Goal: Task Accomplishment & Management: Complete application form

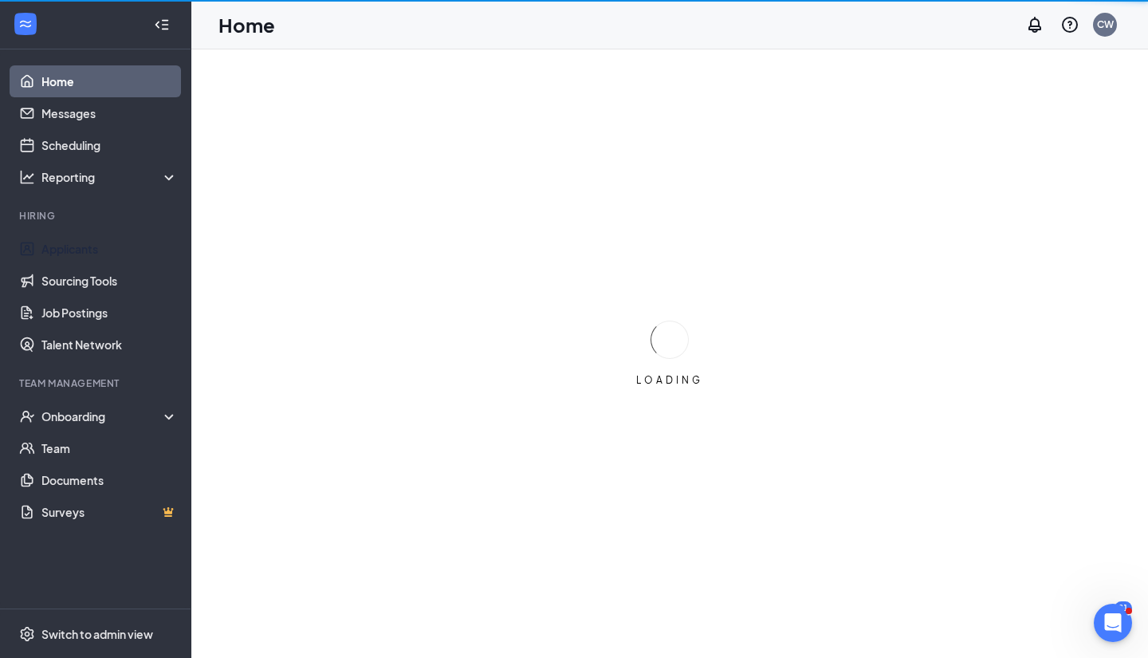
click at [120, 257] on link "Applicants" at bounding box center [109, 249] width 136 height 32
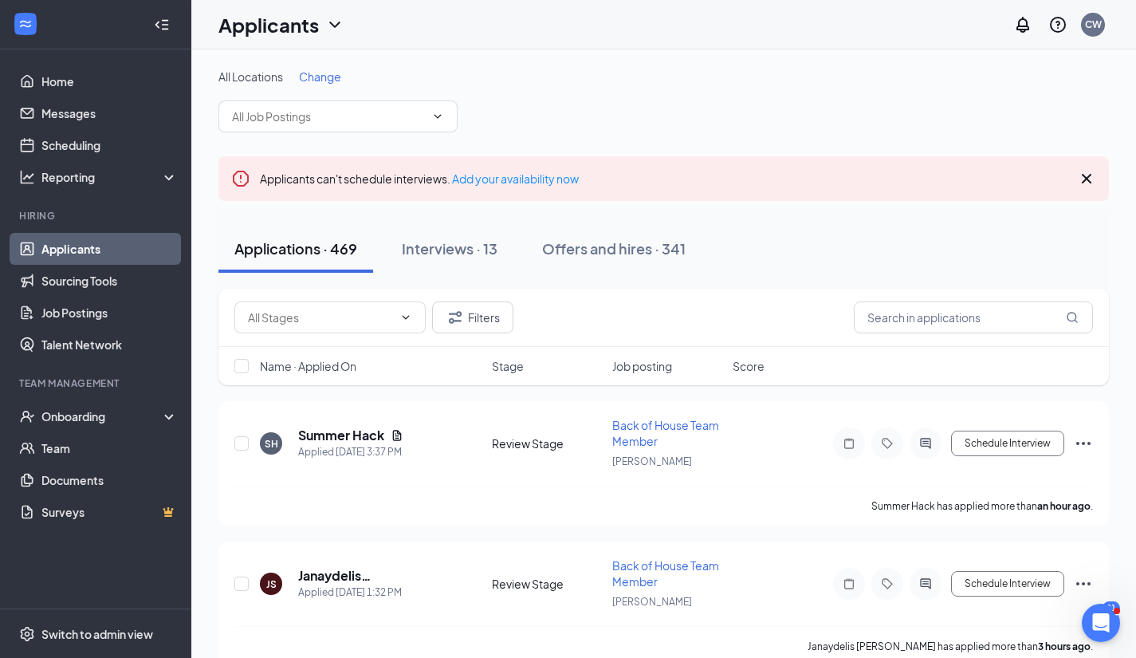
click at [627, 241] on div "Offers and hires · 341" at bounding box center [613, 248] width 143 height 20
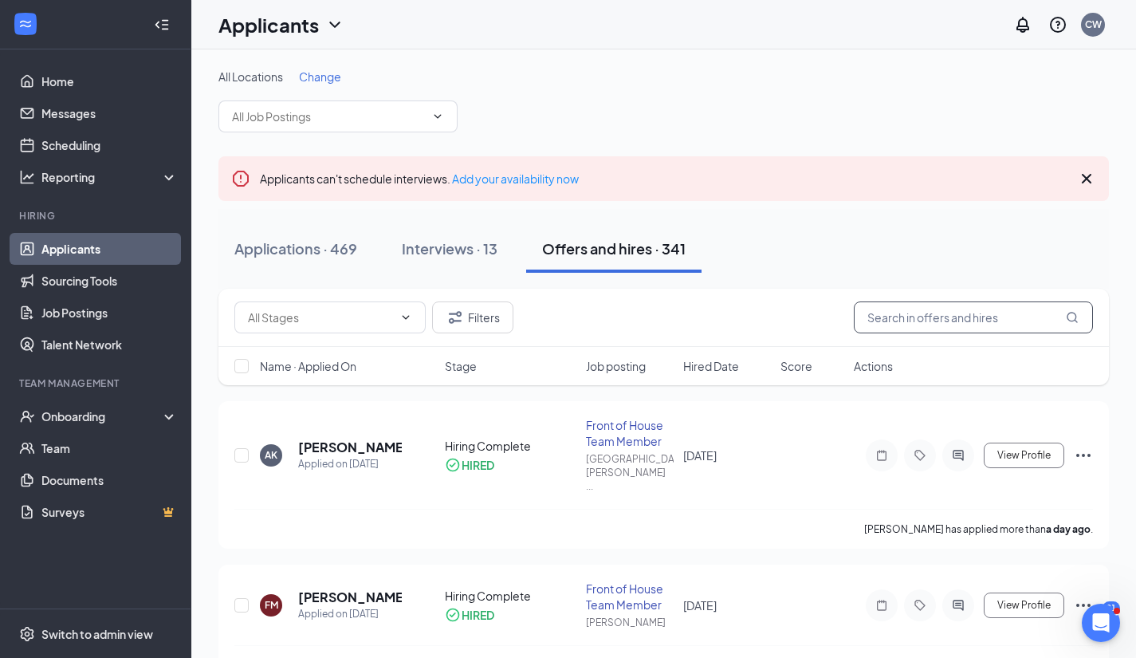
click at [872, 316] on input "text" at bounding box center [973, 317] width 239 height 32
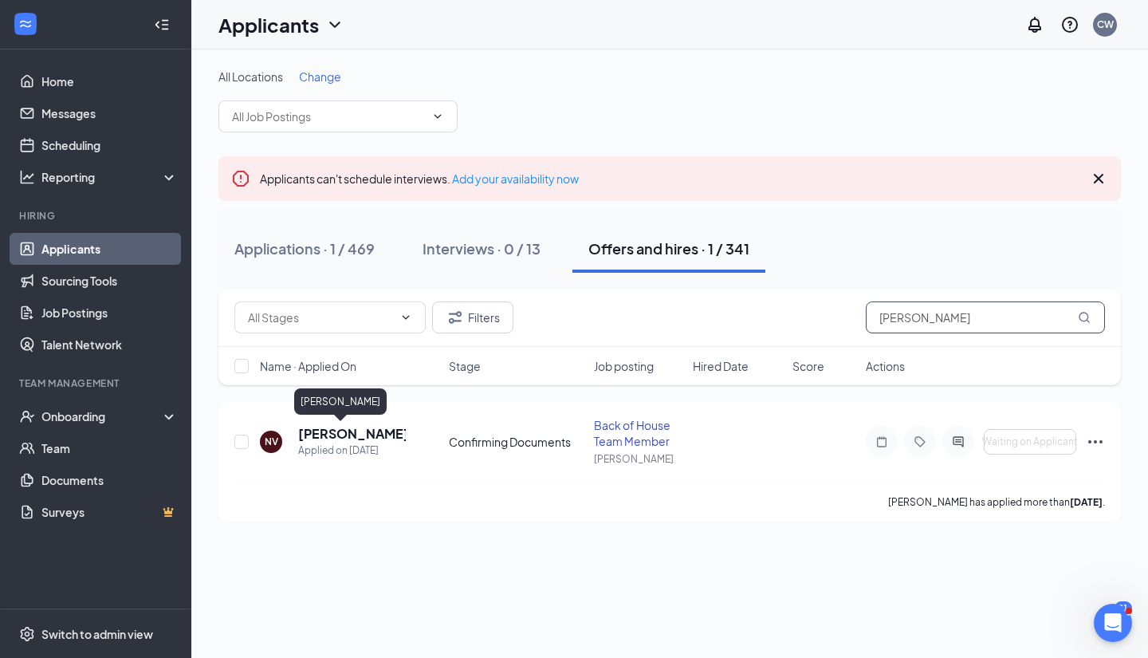
type input "[PERSON_NAME]"
click at [330, 427] on h5 "[PERSON_NAME]" at bounding box center [352, 434] width 108 height 18
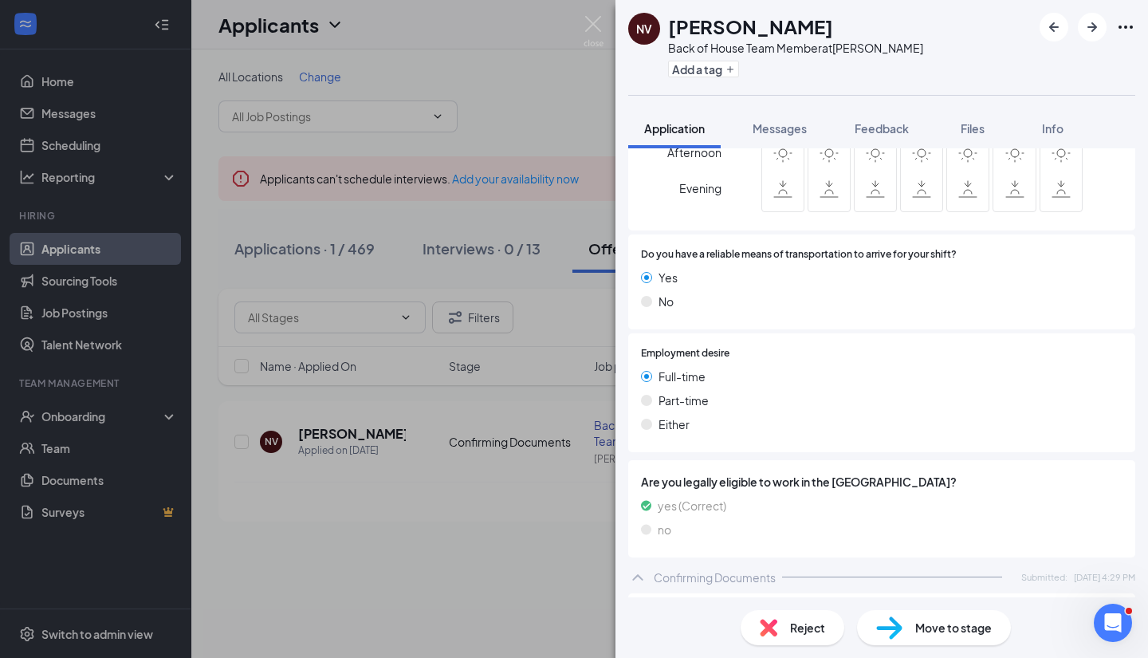
scroll to position [1057, 0]
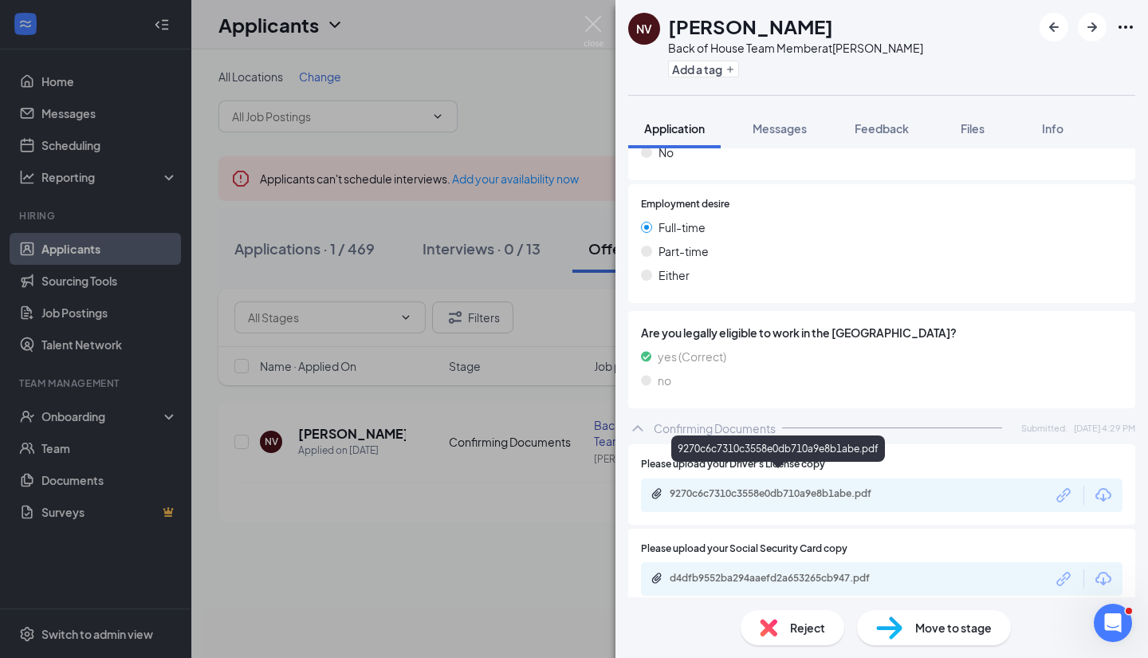
click at [805, 487] on div "9270c6c7310c3558e0db710a9e8b1abe.pdf" at bounding box center [780, 493] width 223 height 13
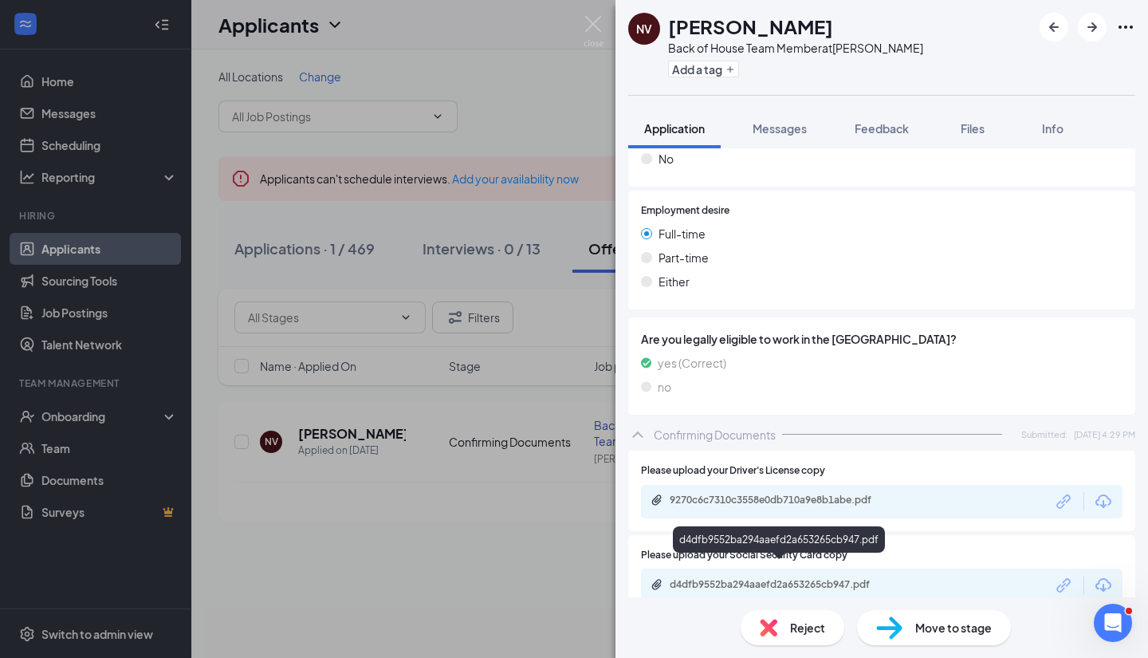
click at [708, 578] on div "d4dfb9552ba294aaefd2a653265cb947.pdf" at bounding box center [780, 584] width 223 height 13
click at [922, 636] on div "Move to stage" at bounding box center [934, 627] width 154 height 35
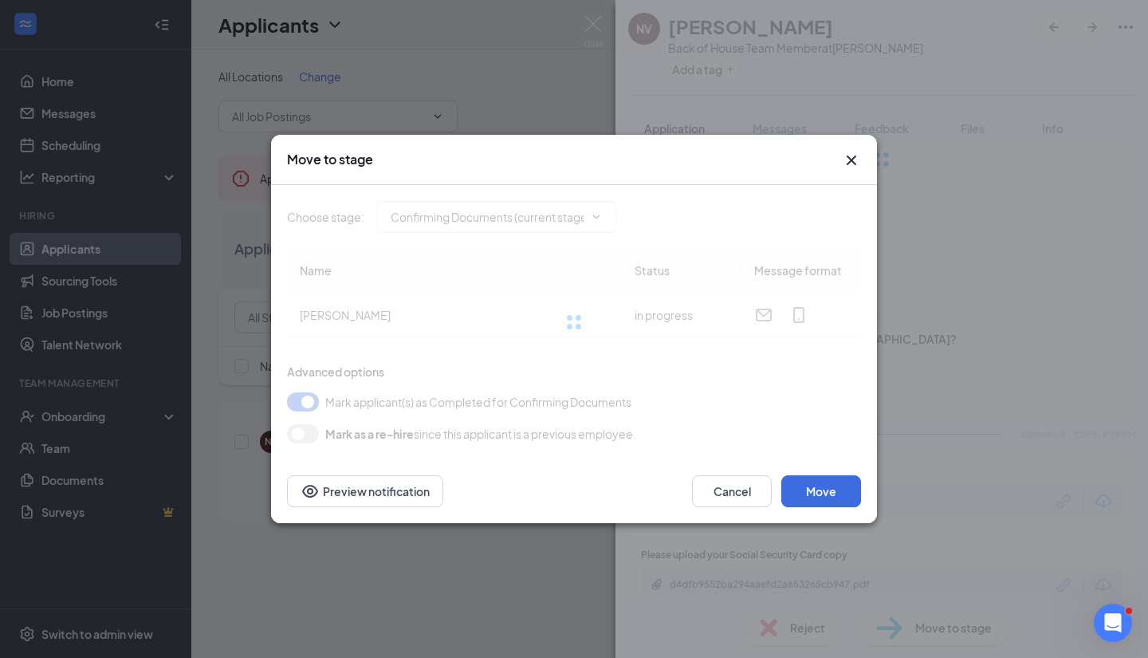
type input "Hiring Complete (final stage)"
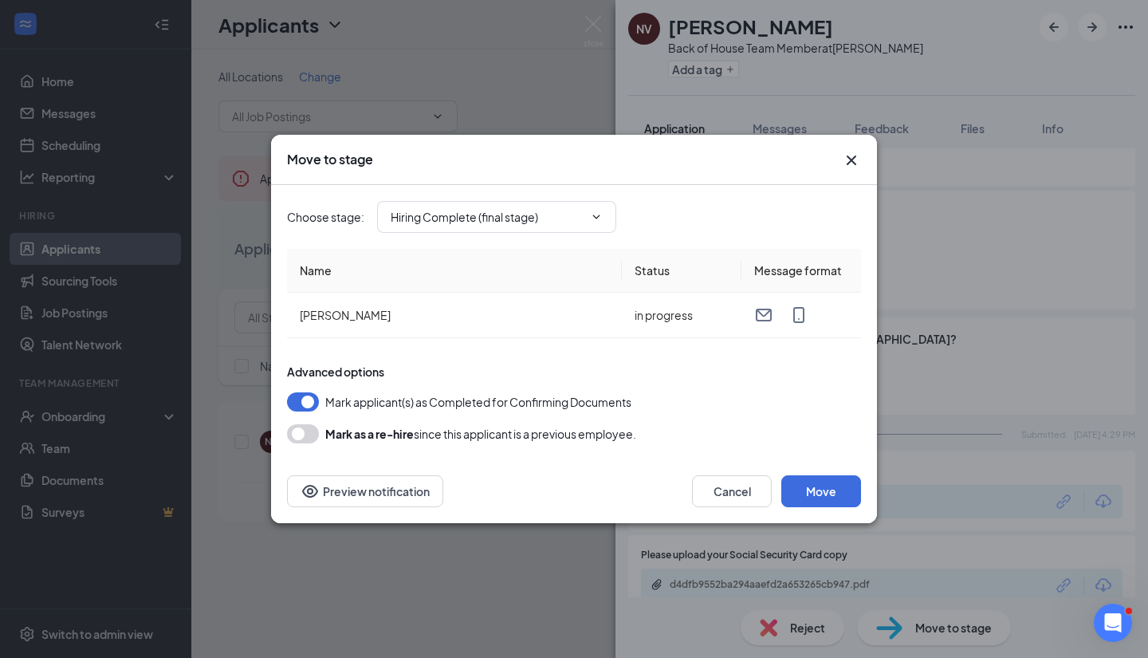
click at [849, 155] on icon "Cross" at bounding box center [851, 160] width 19 height 19
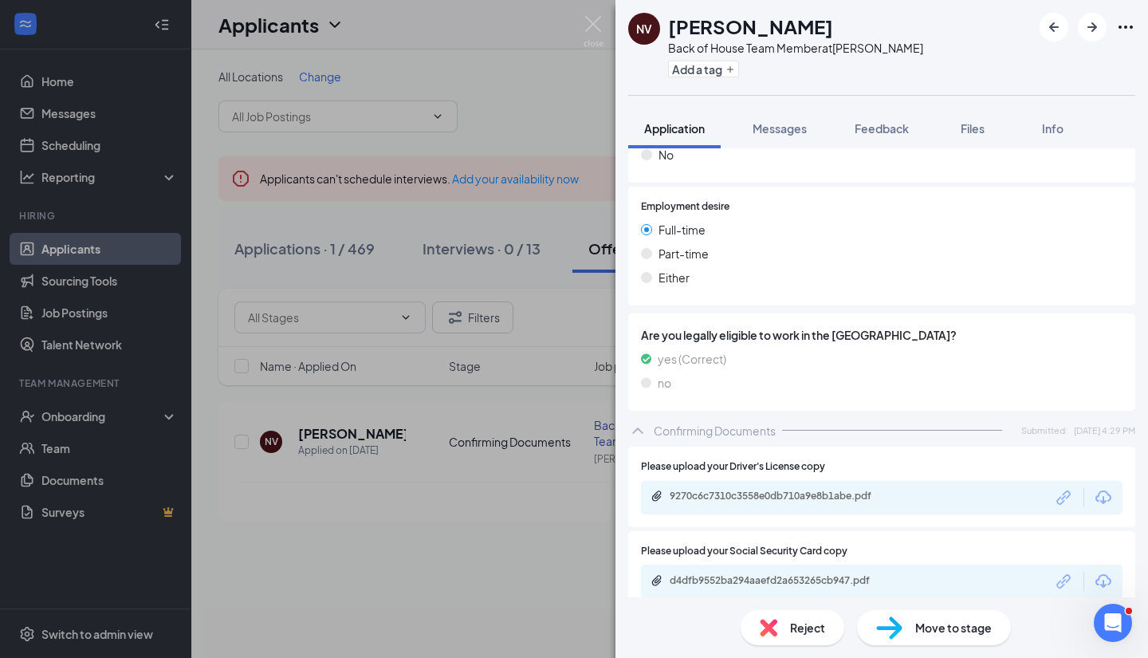
scroll to position [1057, 0]
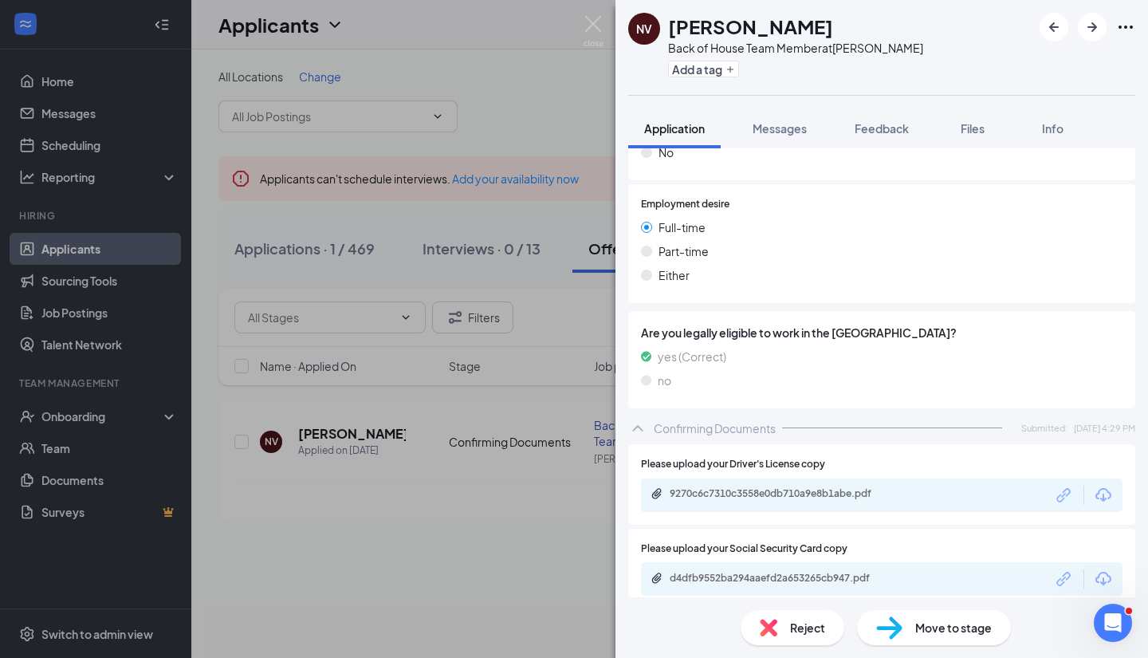
click at [928, 634] on span "Move to stage" at bounding box center [953, 627] width 77 height 18
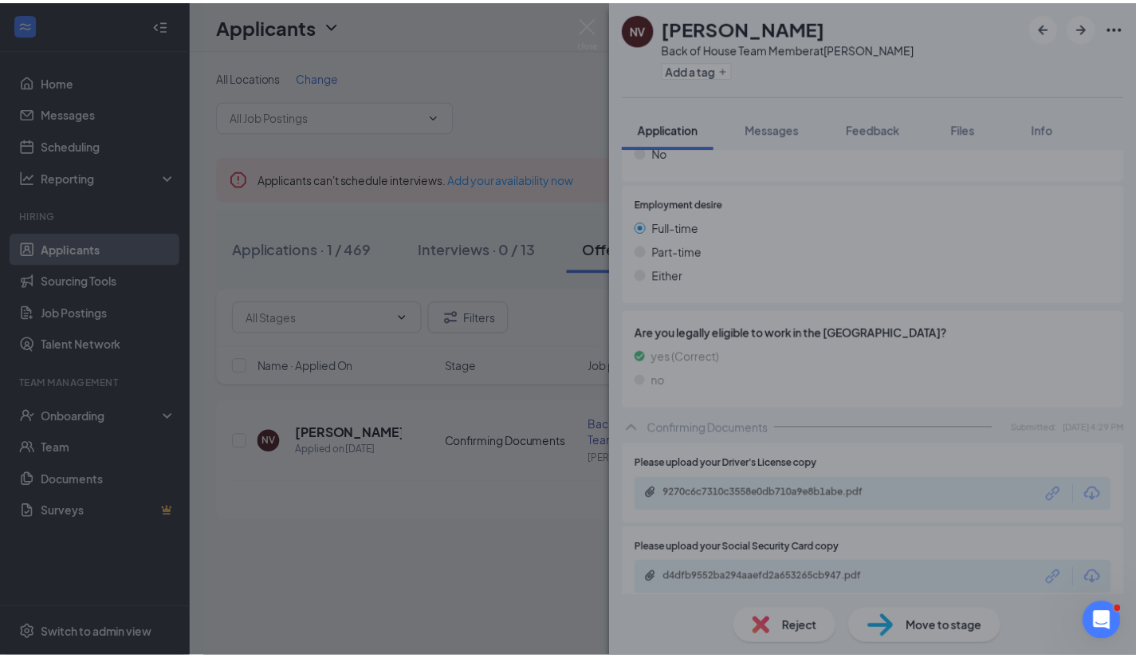
scroll to position [1050, 0]
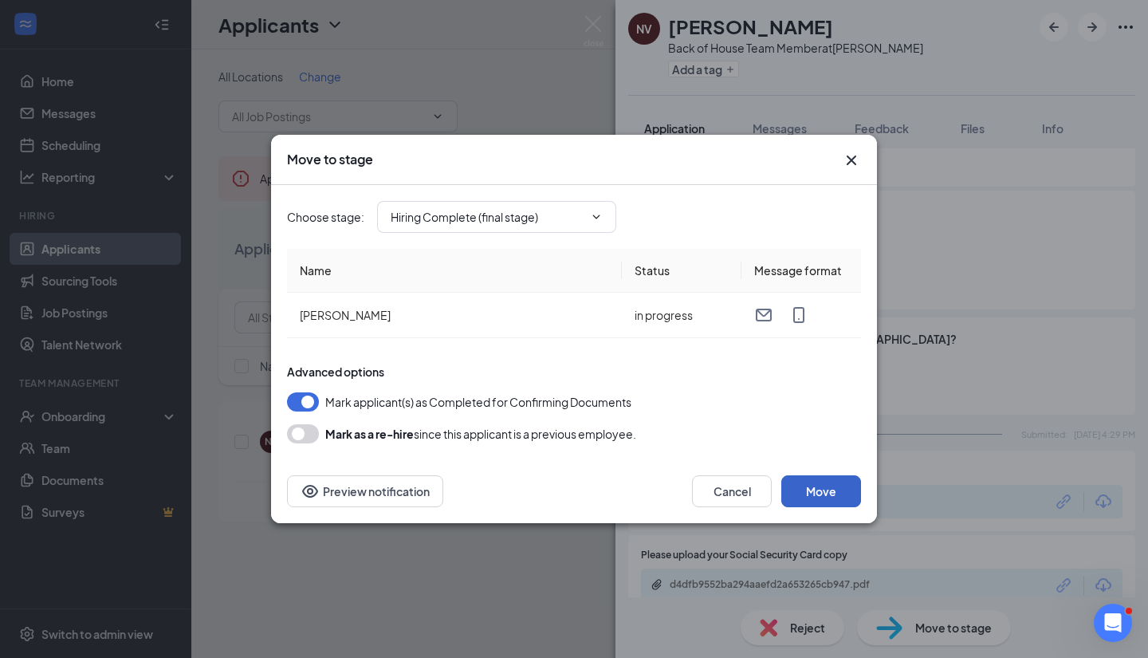
click at [824, 480] on button "Move" at bounding box center [821, 491] width 80 height 32
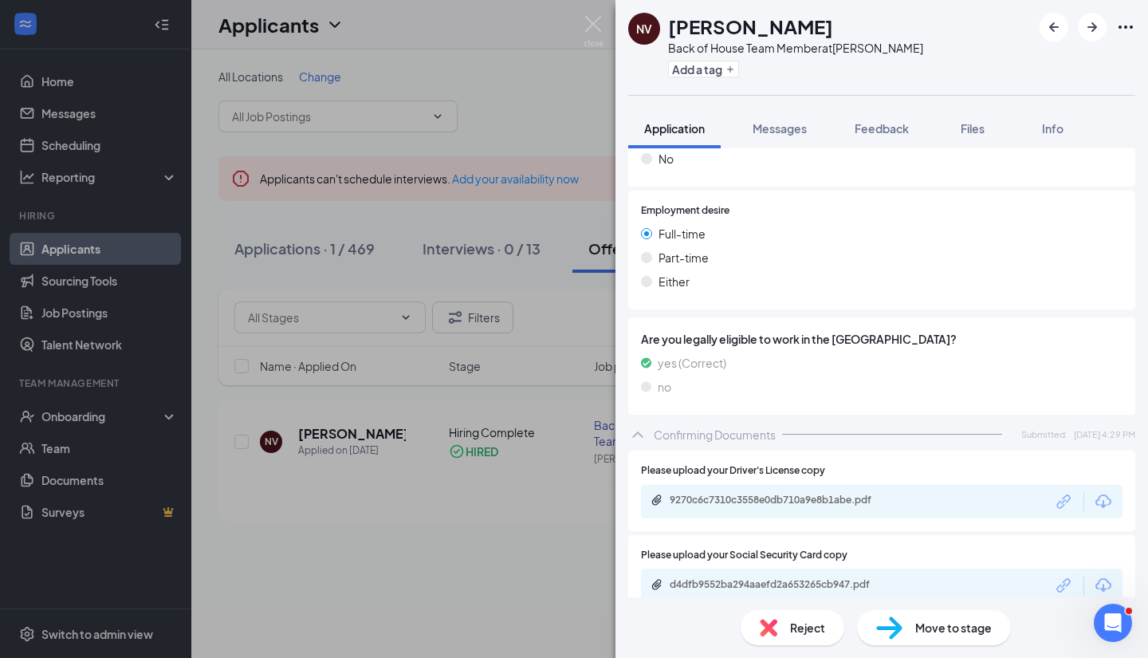
click at [84, 415] on div "NV [PERSON_NAME] Back of House Team Member at [PERSON_NAME] Add a tag Applicati…" at bounding box center [574, 329] width 1148 height 658
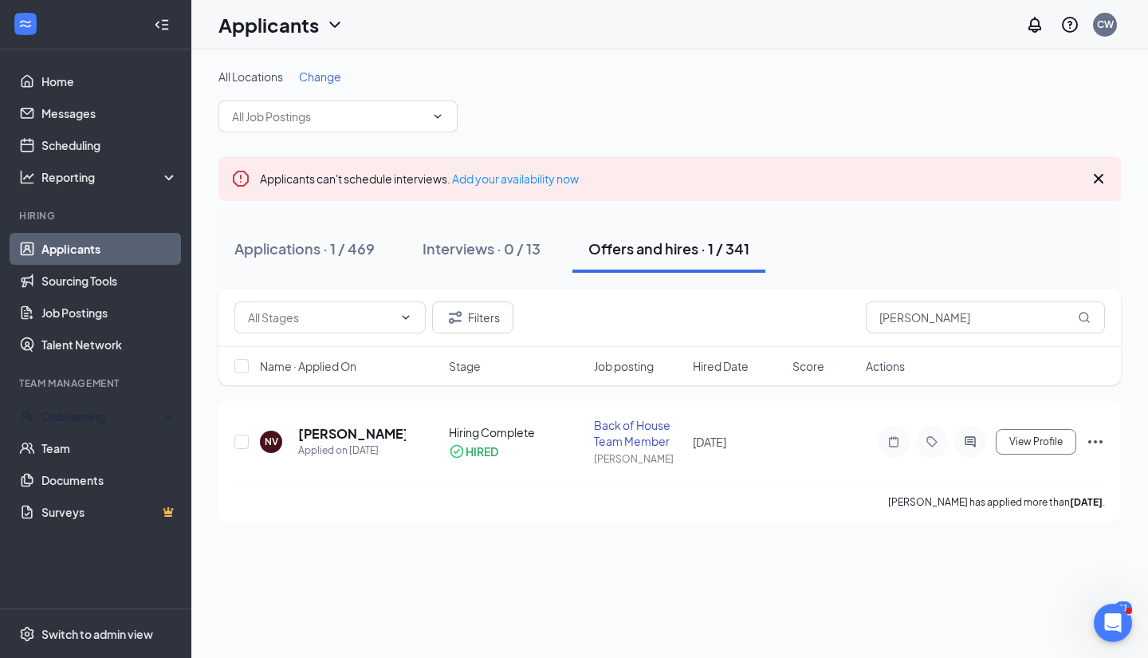
click at [106, 425] on div "Onboarding" at bounding box center [95, 416] width 191 height 32
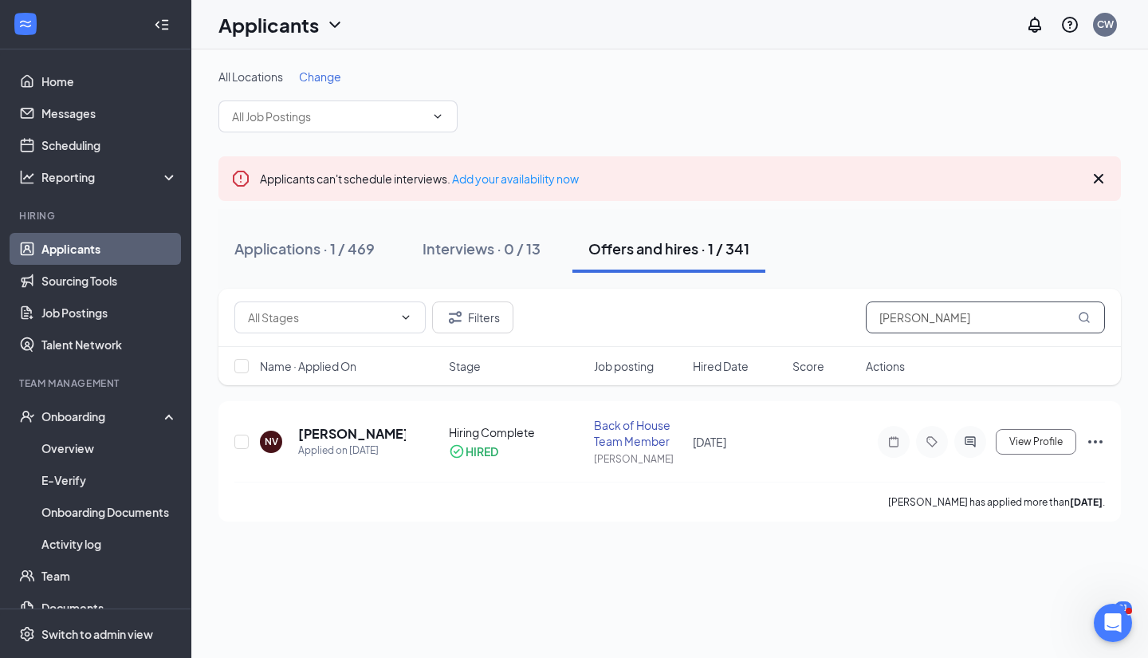
click at [955, 314] on input "[PERSON_NAME]" at bounding box center [985, 317] width 239 height 32
type input "N"
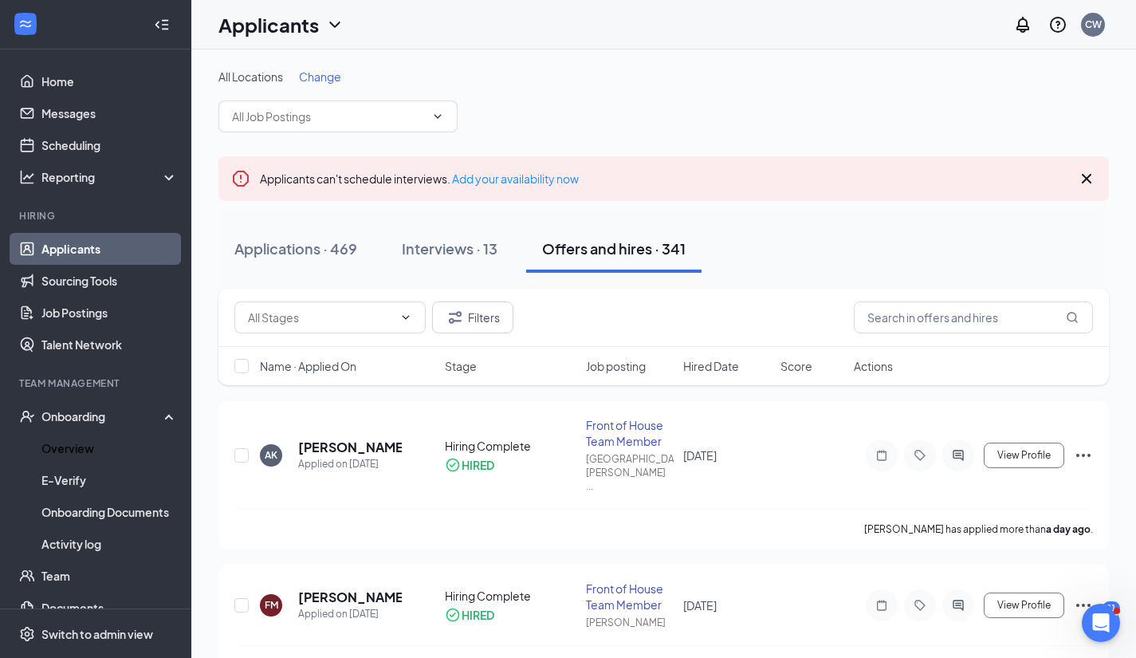
click at [128, 437] on link "Overview" at bounding box center [109, 448] width 136 height 32
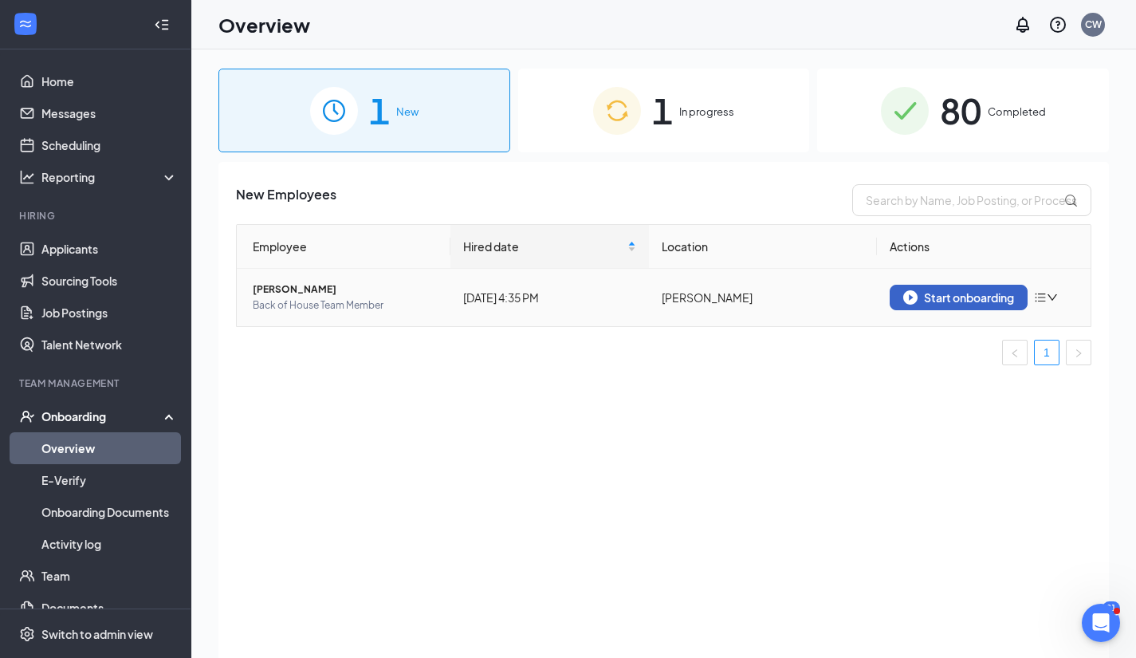
click at [970, 296] on div "Start onboarding" at bounding box center [958, 297] width 111 height 14
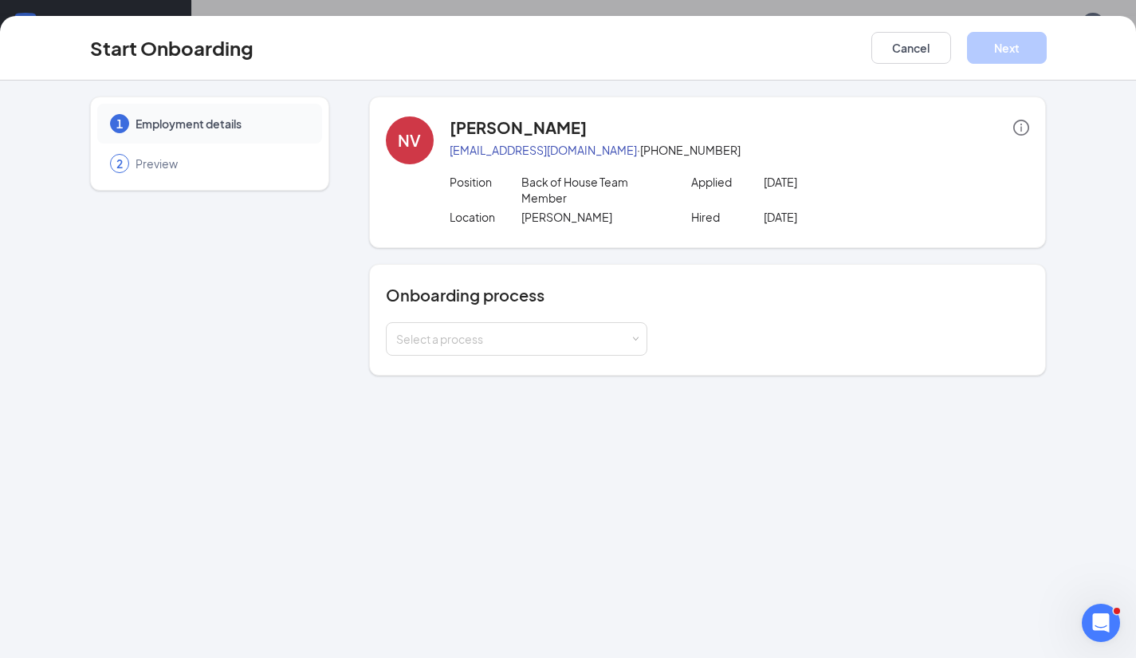
click at [628, 332] on div "Select a process" at bounding box center [513, 339] width 234 height 16
click at [508, 376] on li "Documents" at bounding box center [515, 373] width 261 height 29
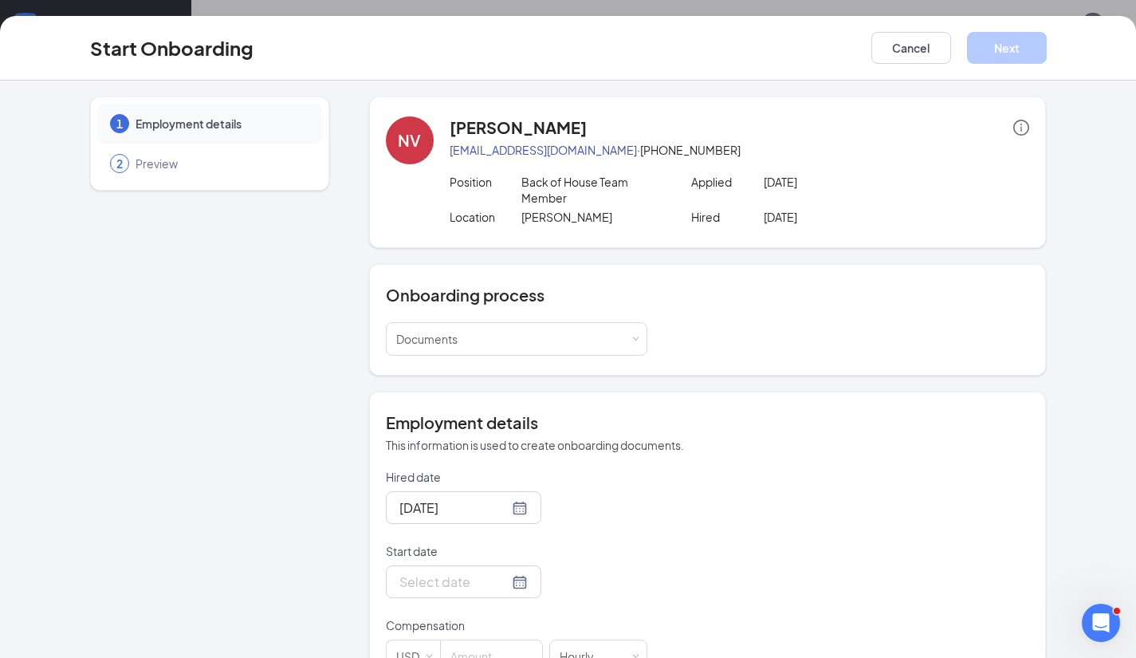
click at [425, 571] on div at bounding box center [463, 581] width 155 height 33
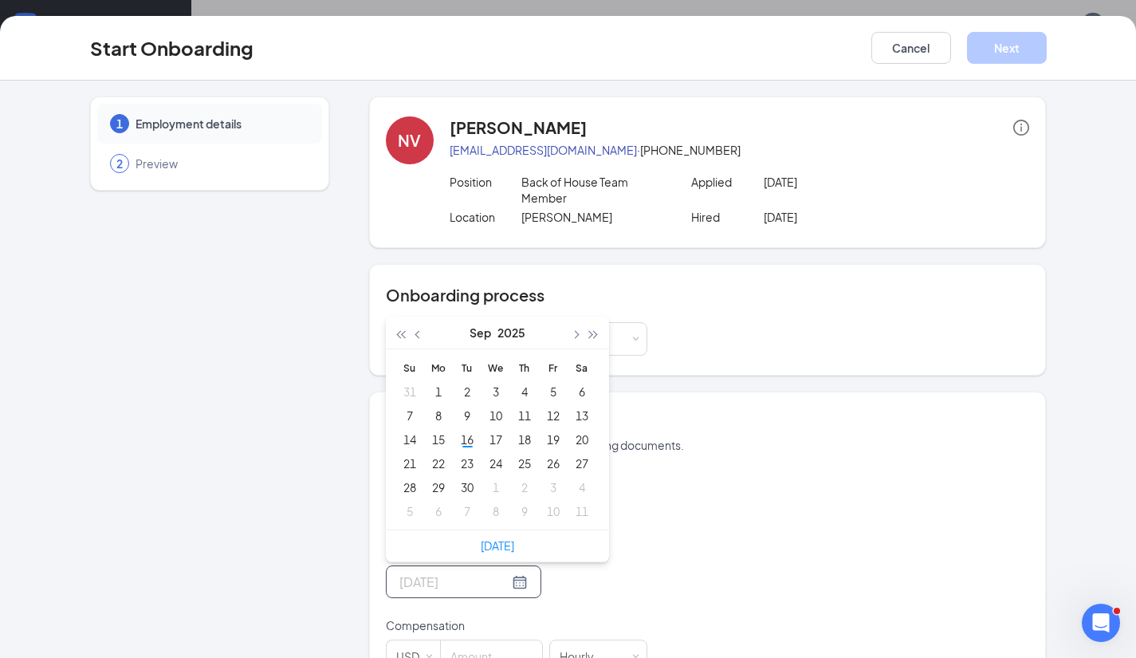
type input "[DATE]"
click at [459, 434] on div "16" at bounding box center [466, 439] width 19 height 19
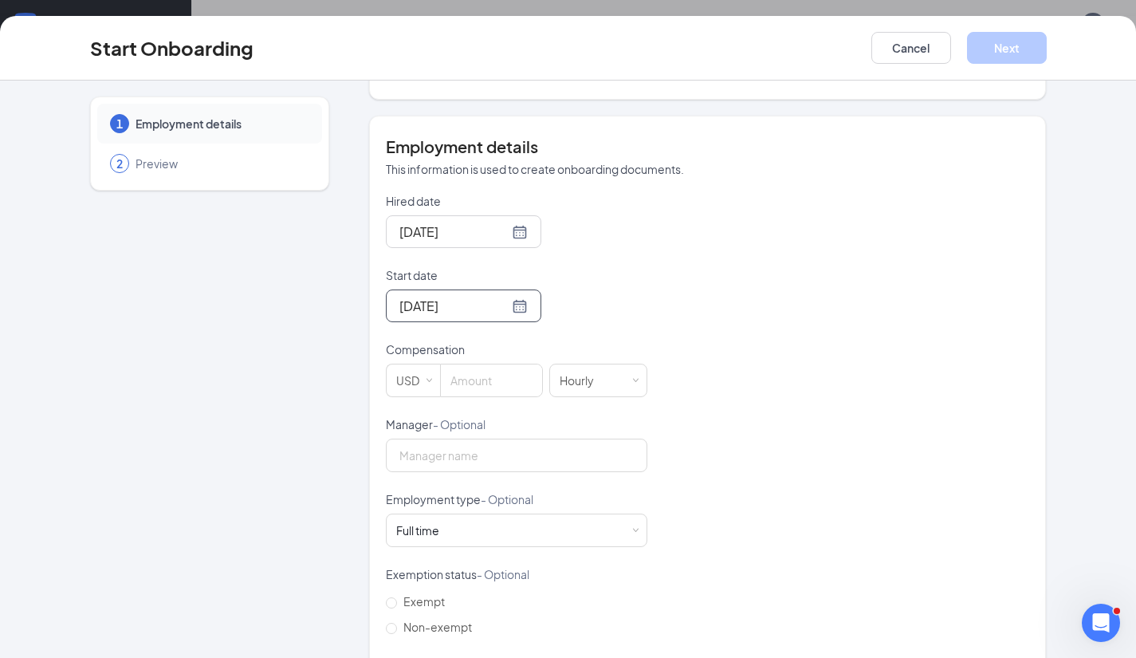
scroll to position [277, 0]
click at [470, 380] on input at bounding box center [491, 379] width 101 height 32
type input "16.5"
click at [448, 456] on input "Manager - Optional" at bounding box center [516, 454] width 261 height 33
type input "[PERSON_NAME] & [PERSON_NAME] [PERSON_NAME]"
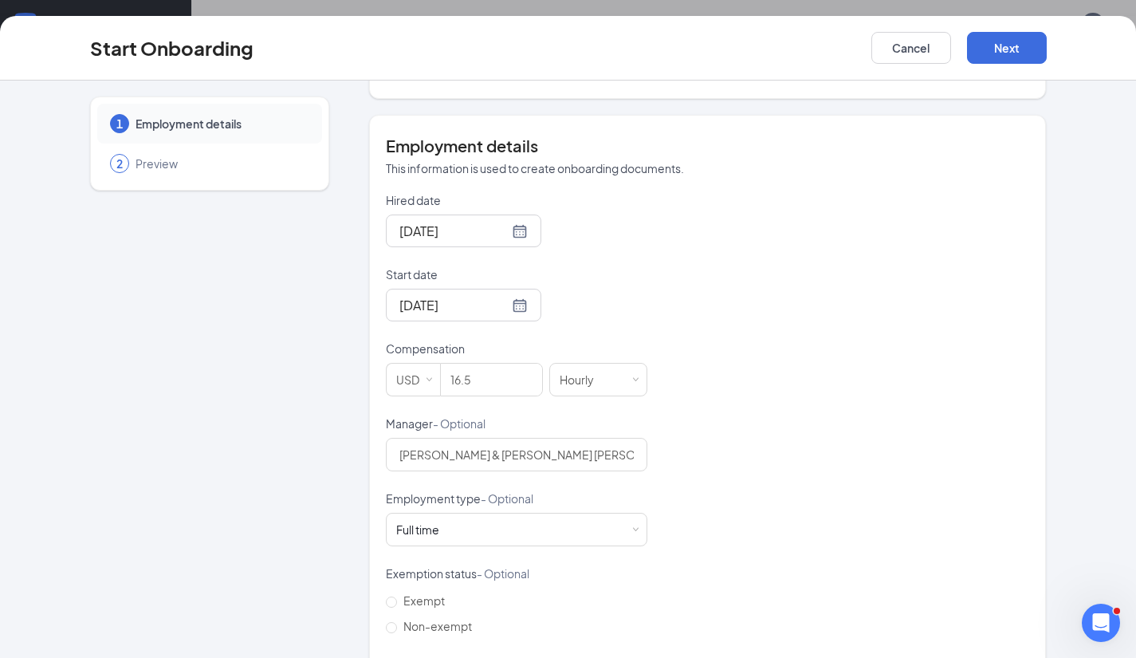
click at [389, 625] on input "Non-exempt" at bounding box center [391, 627] width 11 height 11
radio input "true"
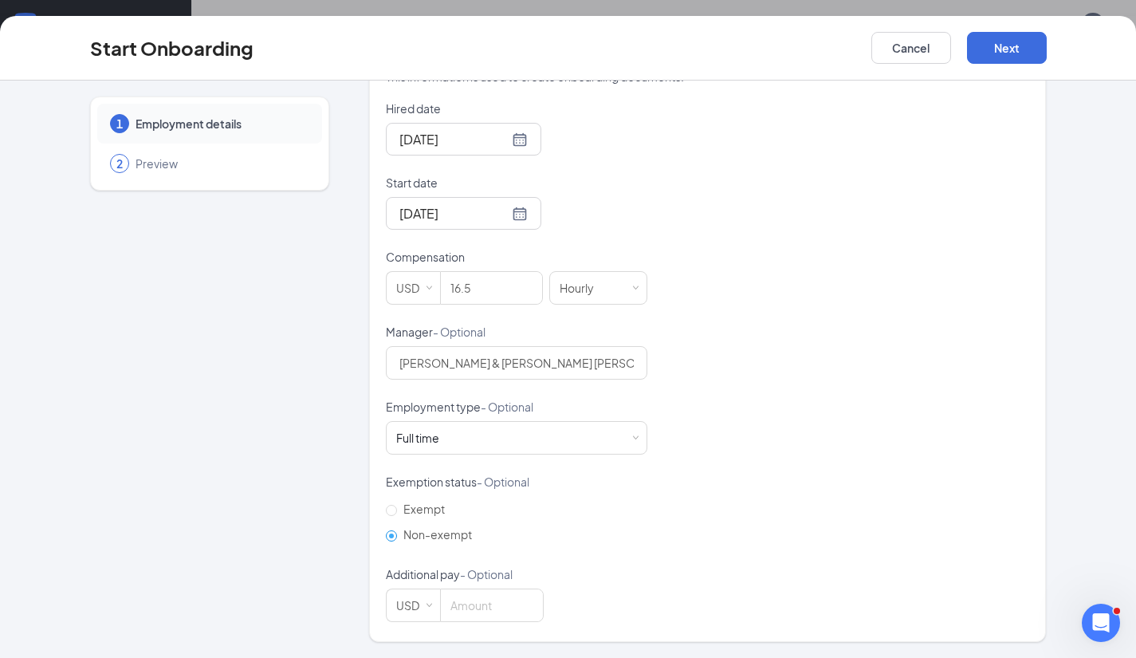
scroll to position [72, 0]
click at [1001, 45] on button "Next" at bounding box center [1007, 48] width 80 height 32
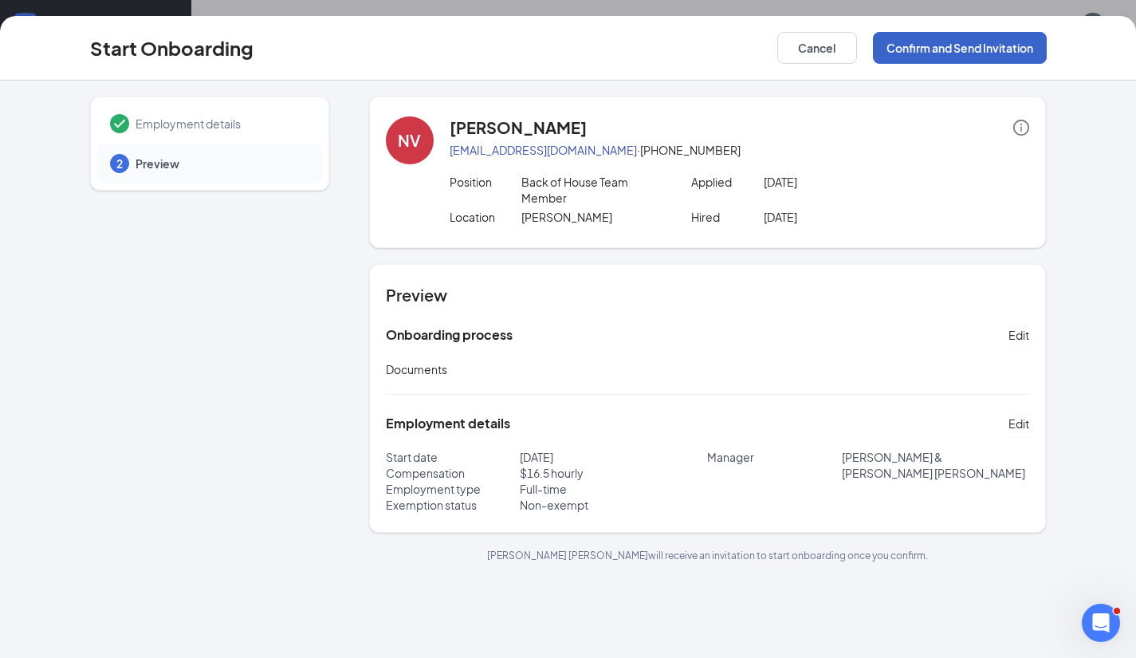
click at [1001, 45] on button "Confirm and Send Invitation" at bounding box center [960, 48] width 174 height 32
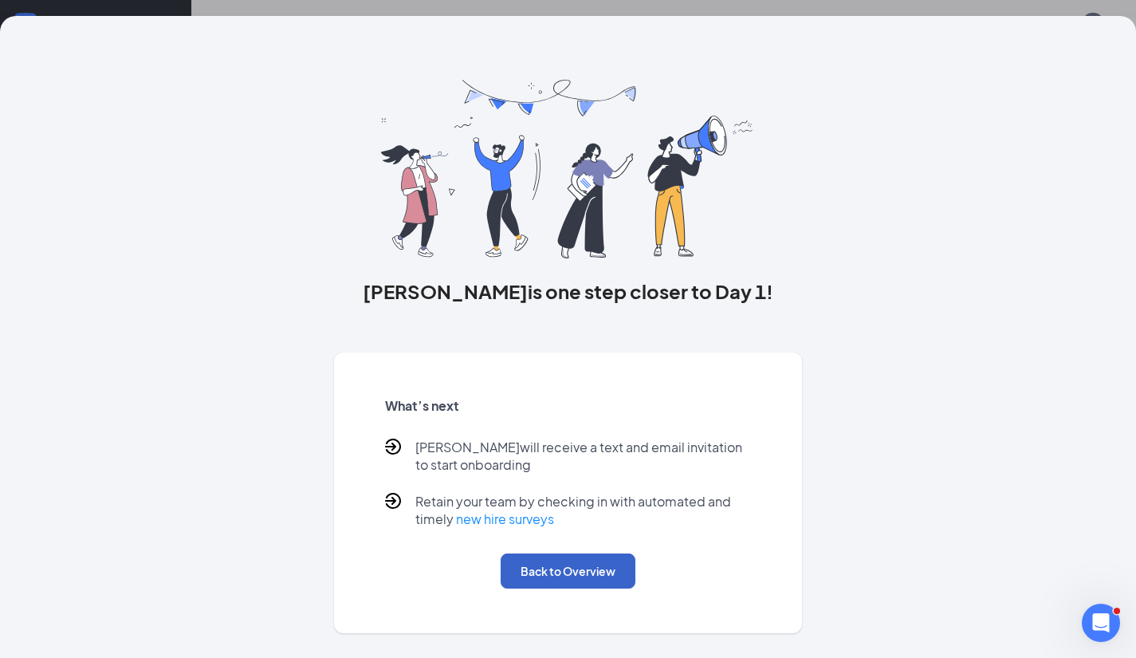
click at [564, 562] on button "Back to Overview" at bounding box center [568, 570] width 135 height 35
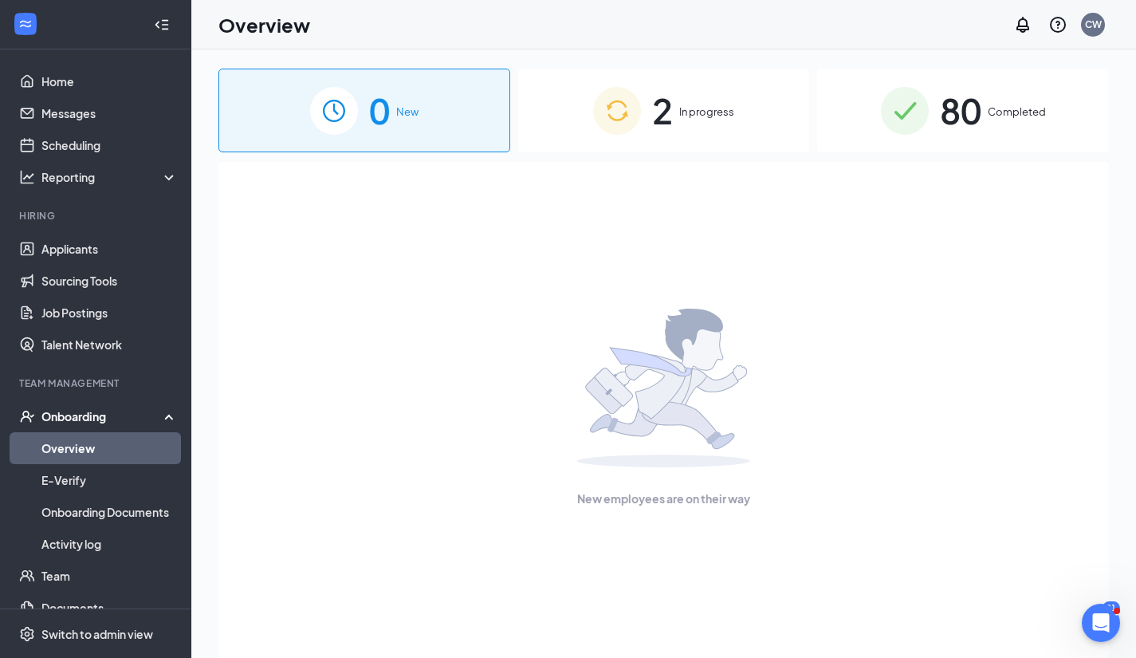
click at [668, 107] on span "2" at bounding box center [662, 110] width 21 height 55
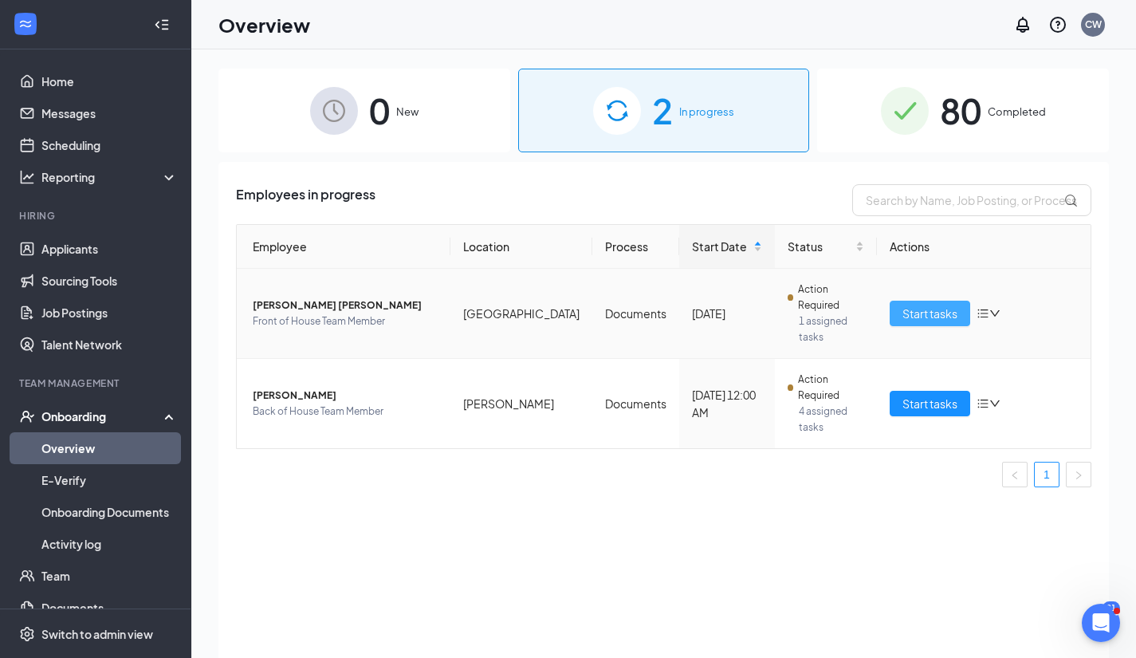
click at [936, 315] on span "Start tasks" at bounding box center [929, 313] width 55 height 18
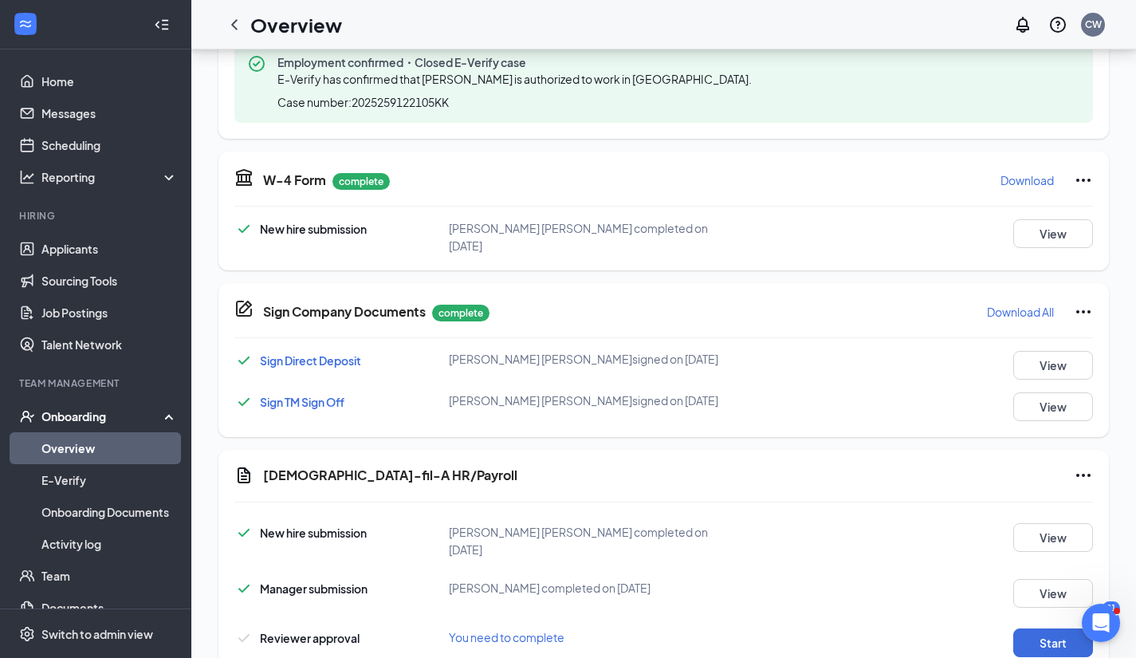
scroll to position [601, 0]
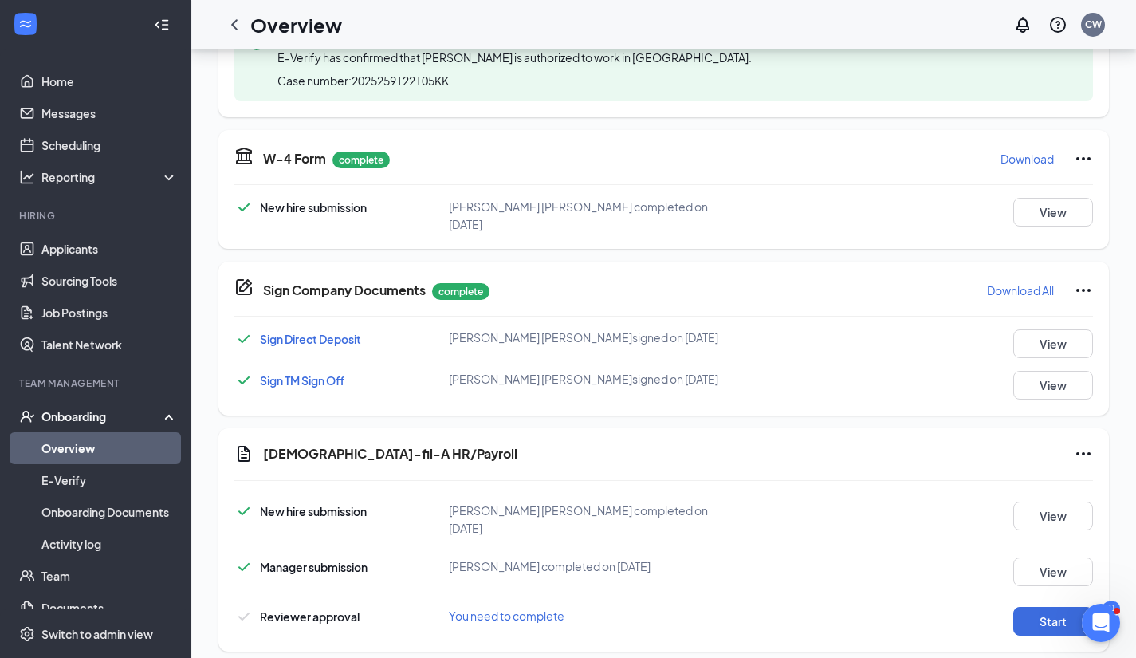
click at [1082, 444] on icon "Ellipses" at bounding box center [1083, 453] width 19 height 19
click at [991, 461] on span "Mark as complete" at bounding box center [1023, 468] width 93 height 16
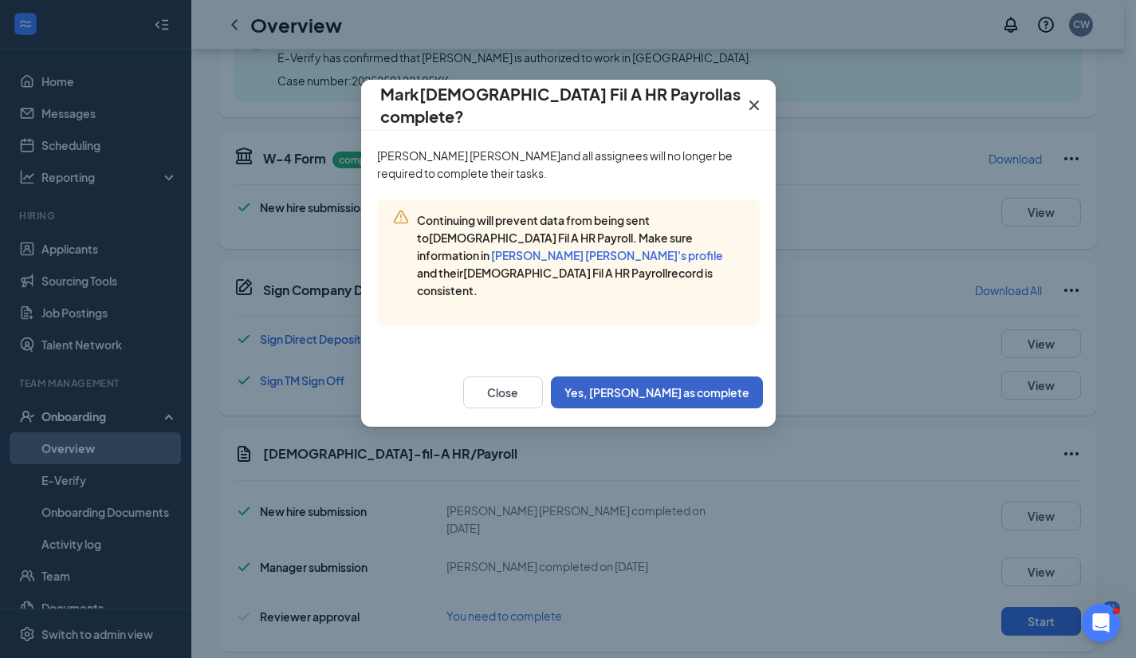
click at [682, 376] on button "Yes, [PERSON_NAME] as complete" at bounding box center [657, 392] width 212 height 32
click at [682, 376] on div "Yes, [PERSON_NAME] as complete" at bounding box center [657, 392] width 212 height 32
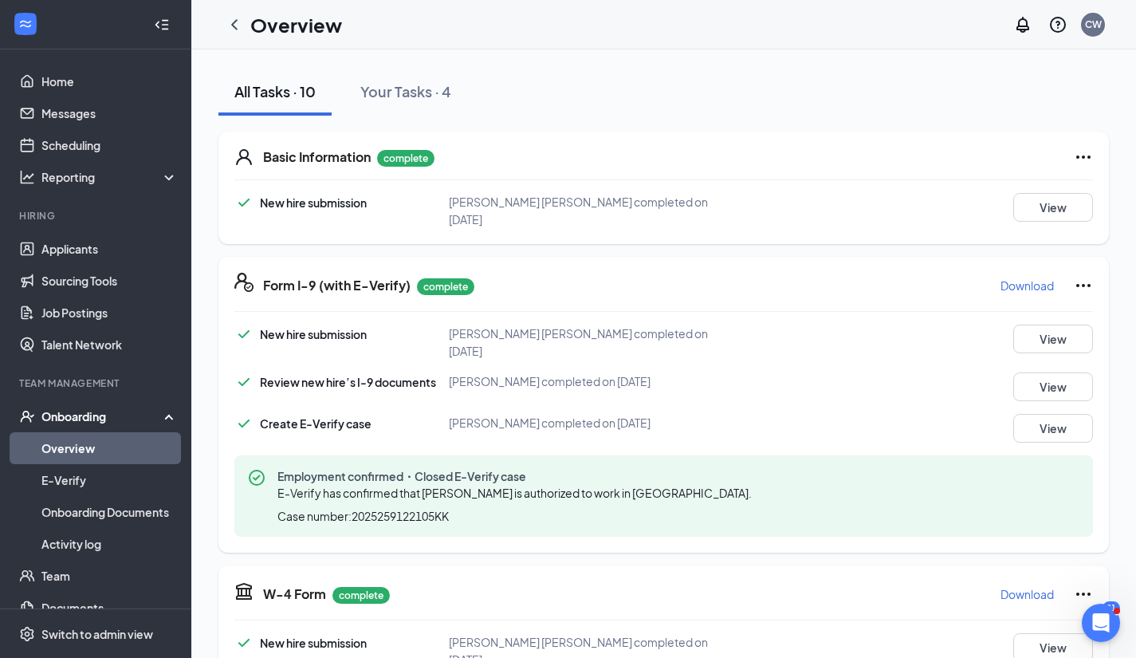
scroll to position [0, 0]
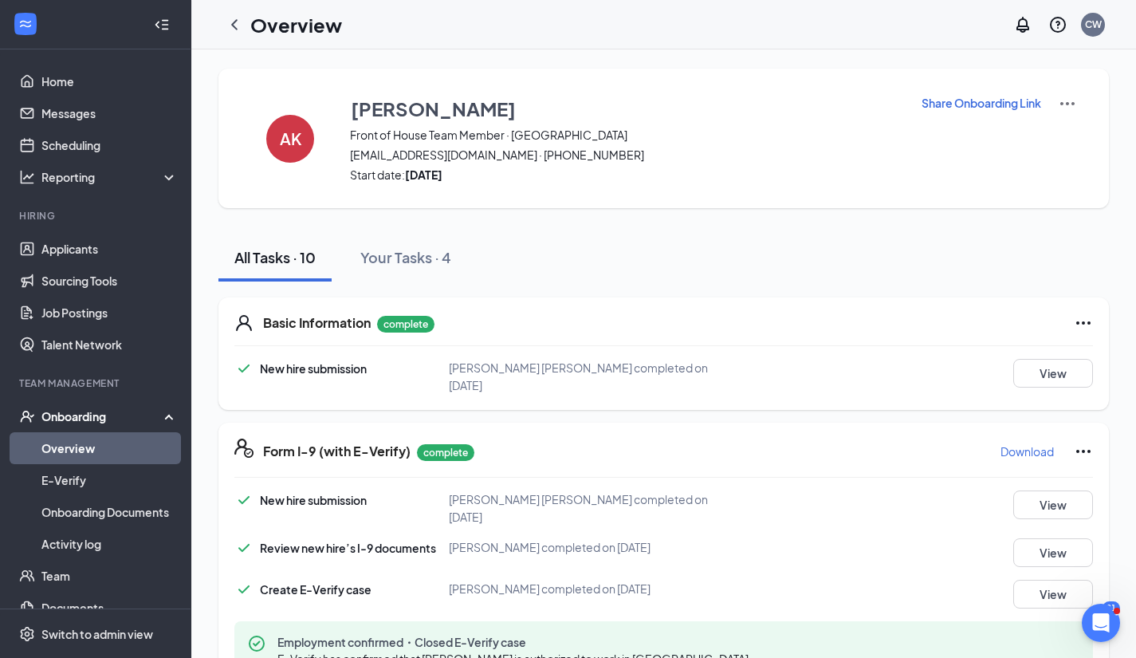
click at [235, 29] on icon "ChevronLeft" at bounding box center [234, 24] width 19 height 19
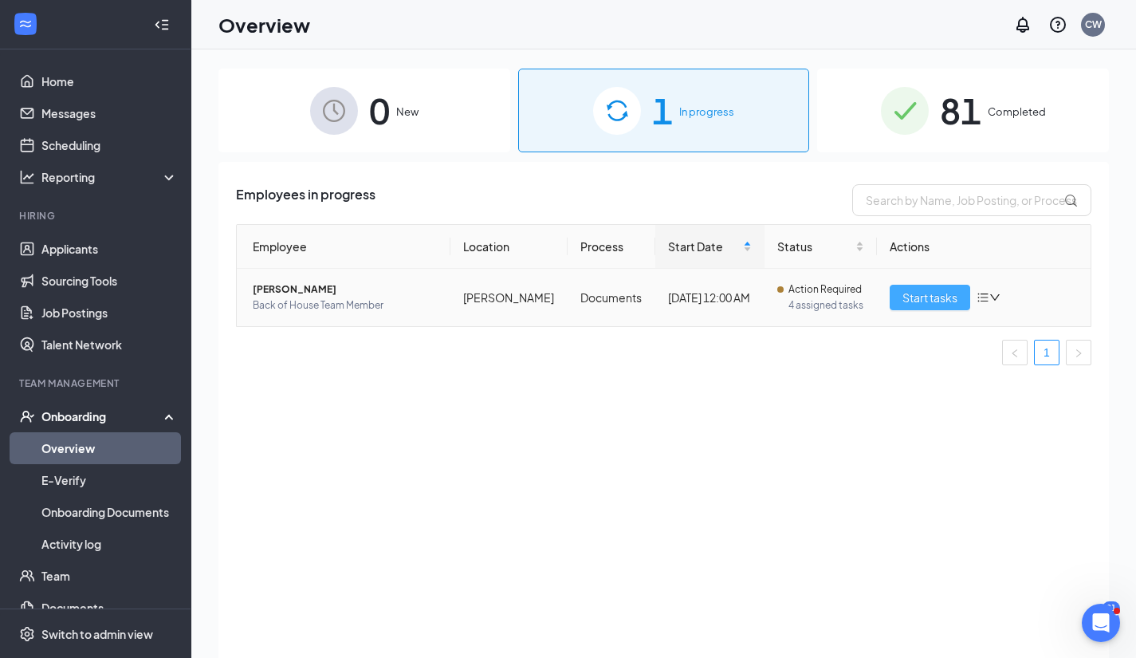
click at [909, 302] on span "Start tasks" at bounding box center [929, 298] width 55 height 18
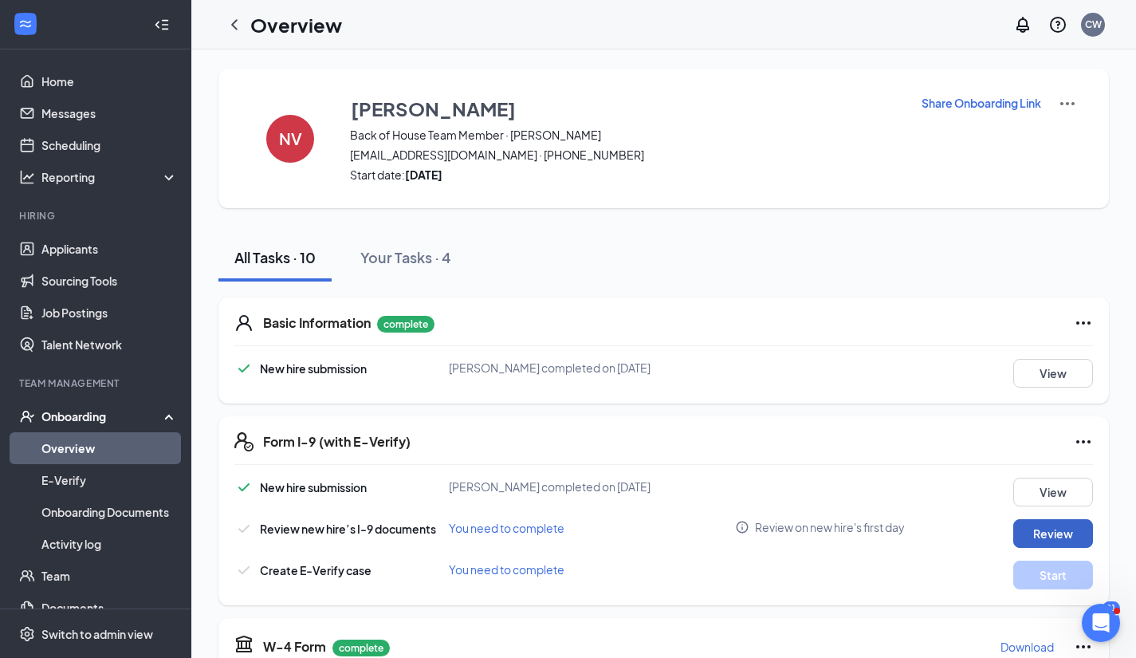
click at [1045, 528] on button "Review" at bounding box center [1053, 533] width 80 height 29
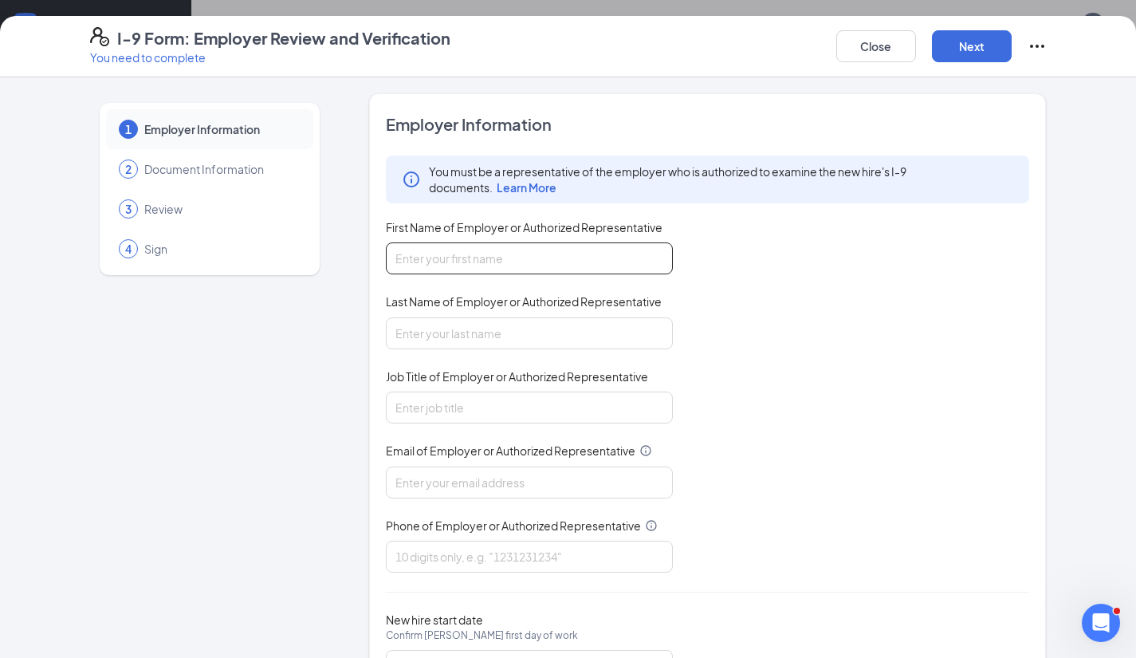
click at [540, 263] on input "First Name of Employer or Authorized Representative" at bounding box center [529, 258] width 287 height 32
type input "[PERSON_NAME]"
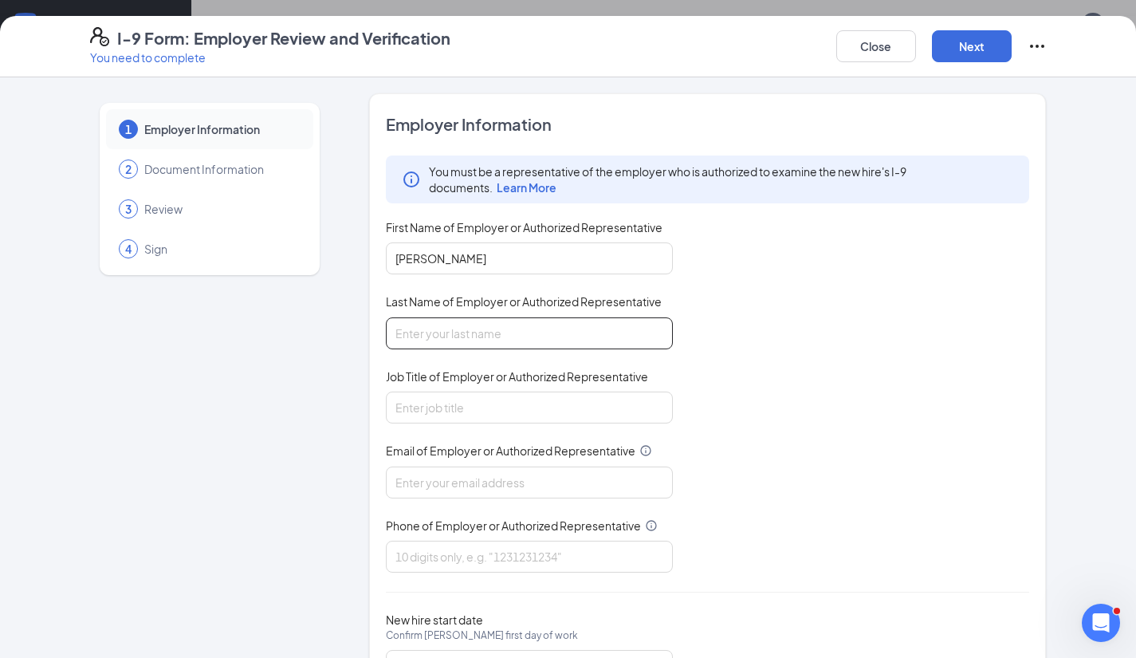
type input "[PERSON_NAME]"
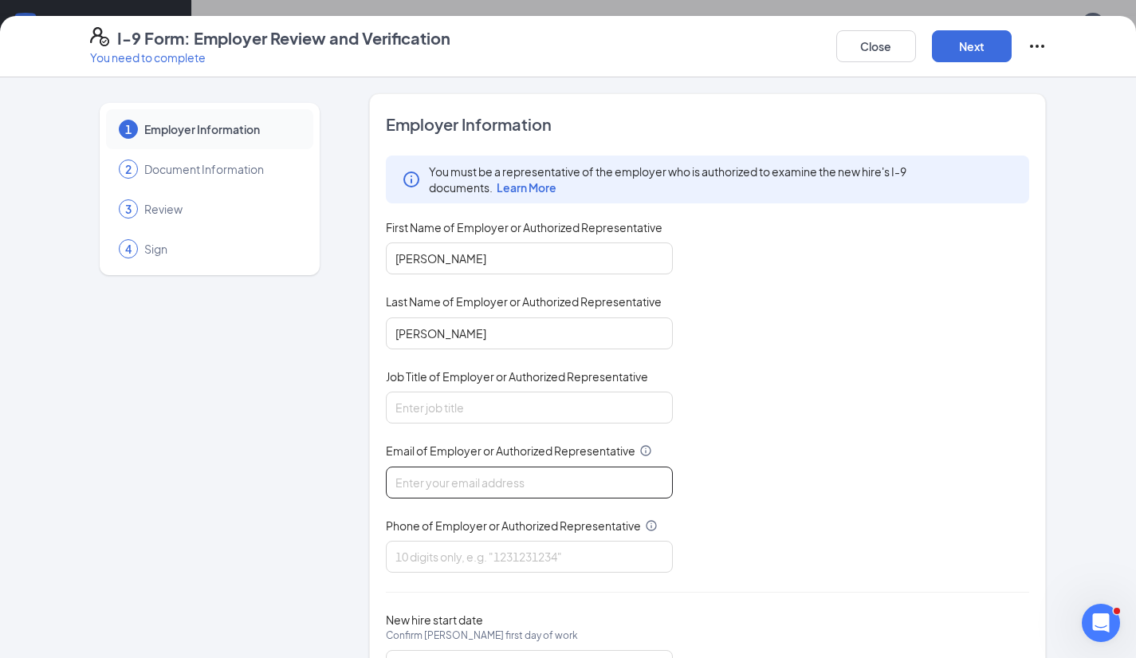
type input "[EMAIL_ADDRESS][DOMAIN_NAME]"
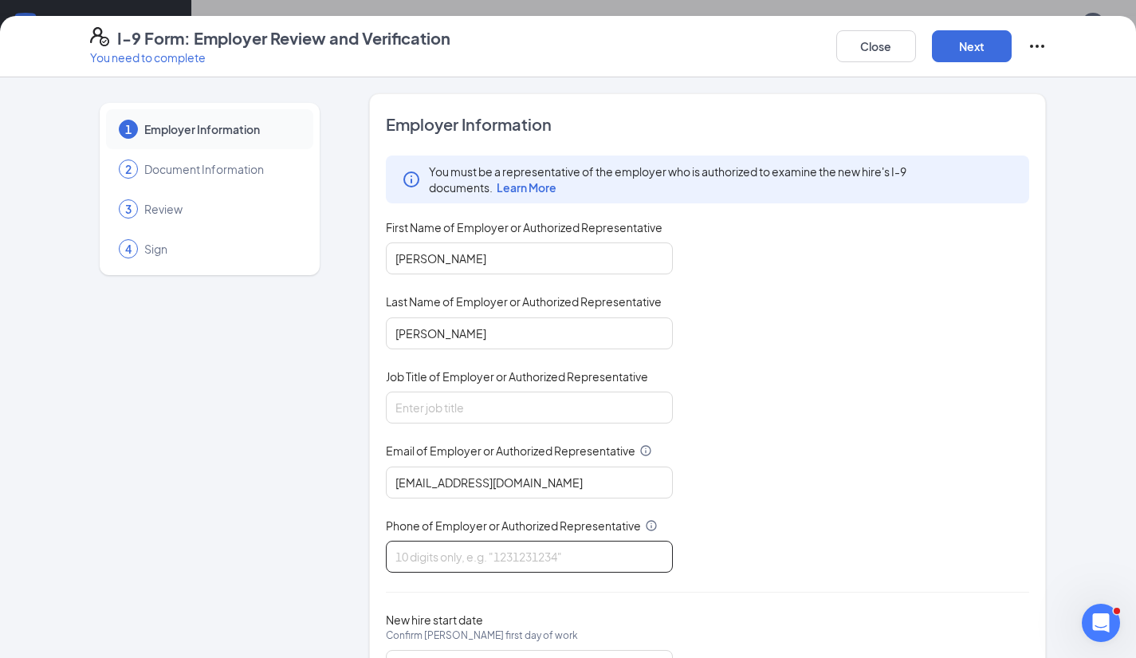
type input "6165583658"
click at [469, 402] on input "Job Title of Employer or Authorized Representative" at bounding box center [529, 407] width 287 height 32
type input "Executive Consultant"
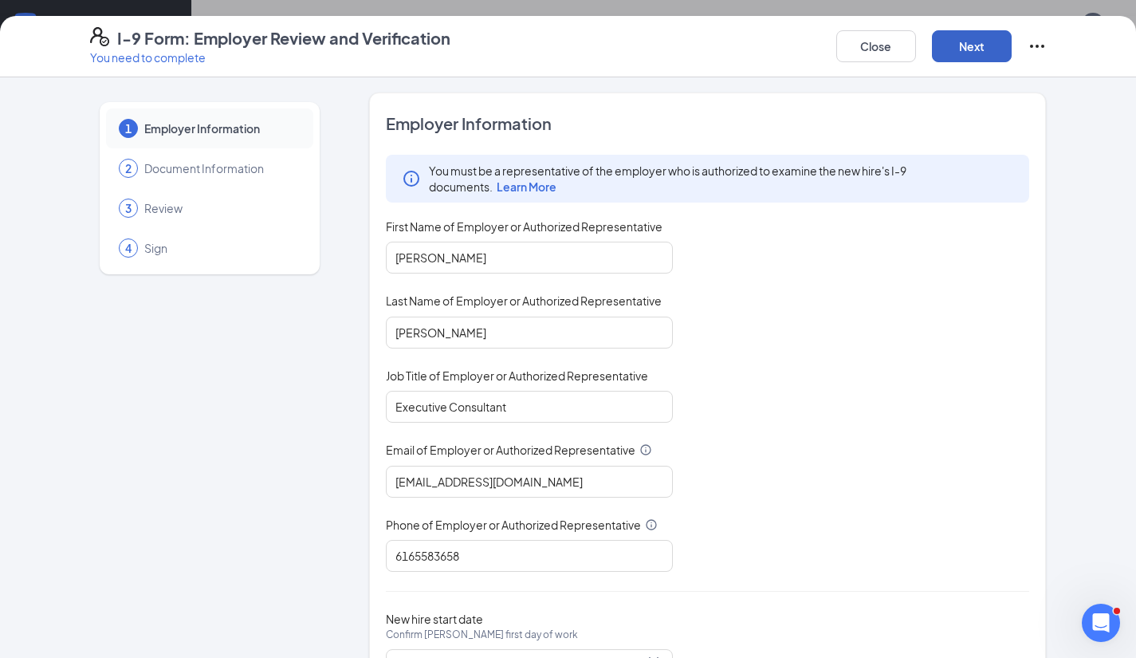
click at [980, 48] on button "Next" at bounding box center [972, 46] width 80 height 32
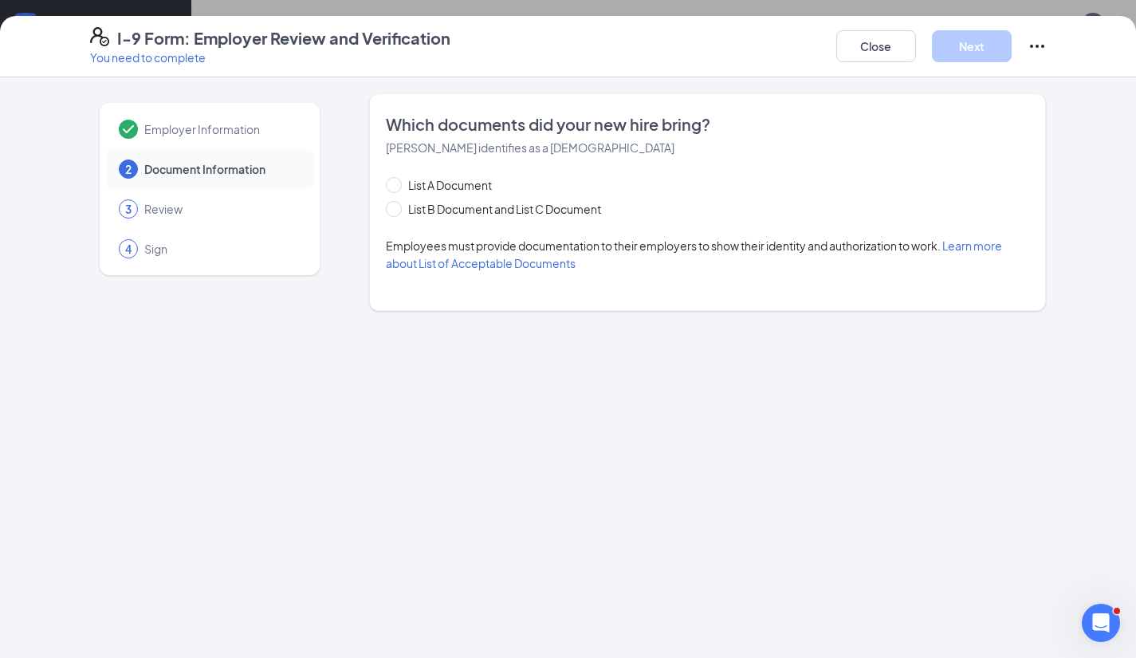
scroll to position [0, 0]
click at [399, 180] on span at bounding box center [394, 185] width 16 height 16
click at [397, 180] on input "List A Document" at bounding box center [391, 182] width 11 height 11
radio input "true"
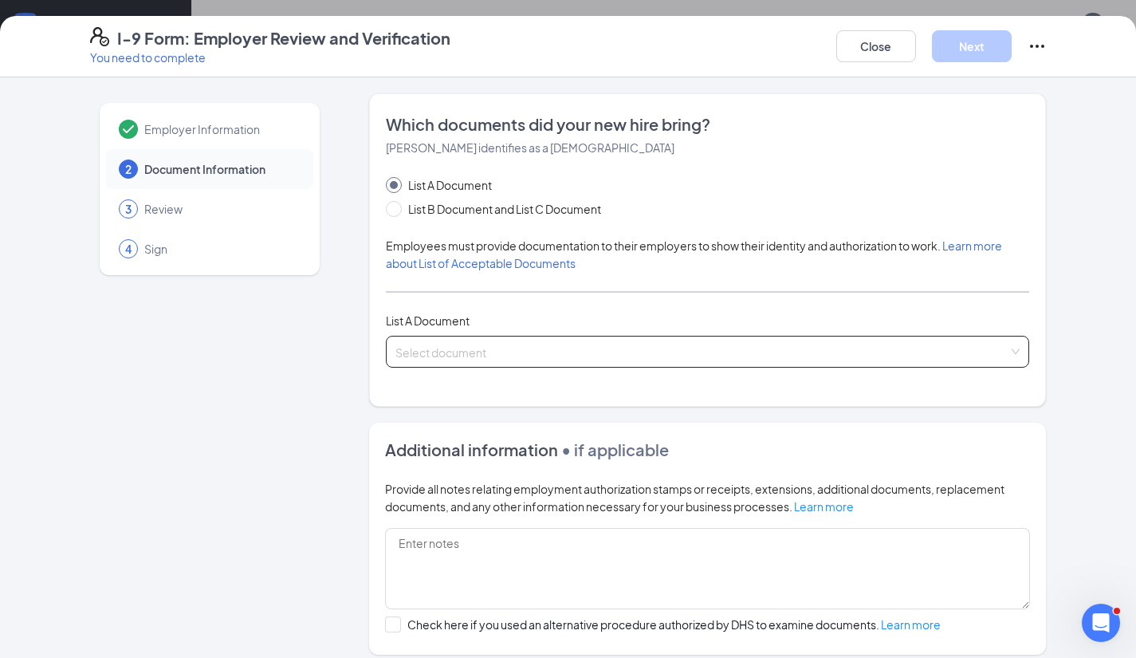
click at [438, 355] on div "Select document List A Documents [DEMOGRAPHIC_DATA] or Alien Registration Recei…" at bounding box center [708, 352] width 644 height 32
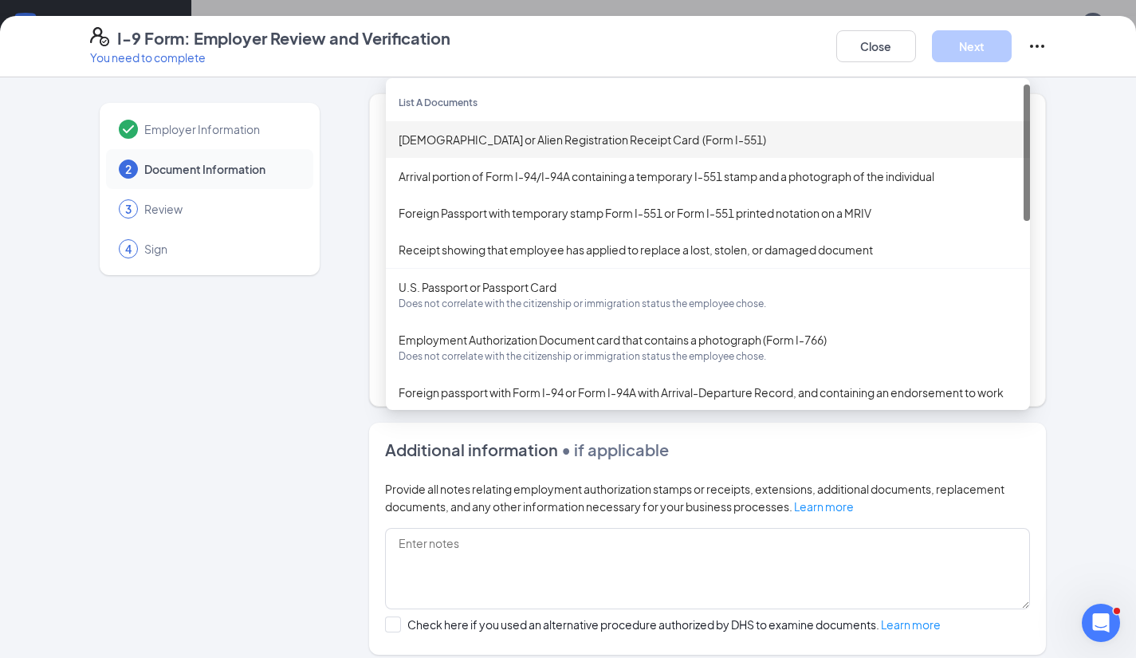
click at [430, 136] on div "[DEMOGRAPHIC_DATA] or Alien Registration Receipt Card (Form I-551)" at bounding box center [708, 140] width 618 height 18
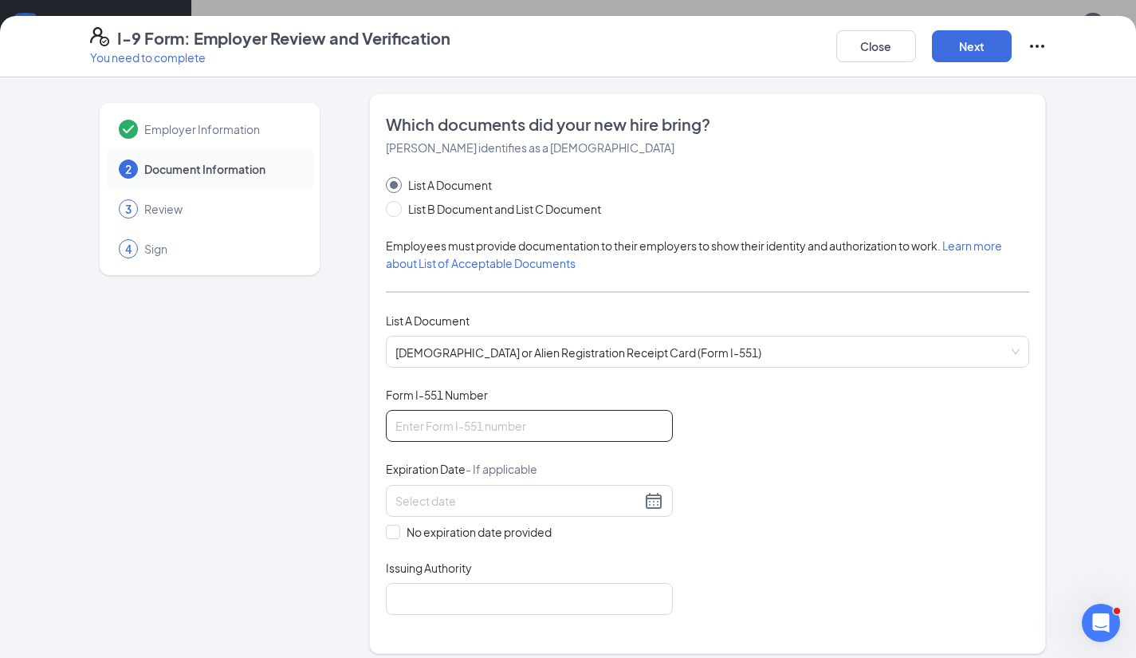
click at [423, 433] on input "Form I-551 Number" at bounding box center [529, 426] width 287 height 32
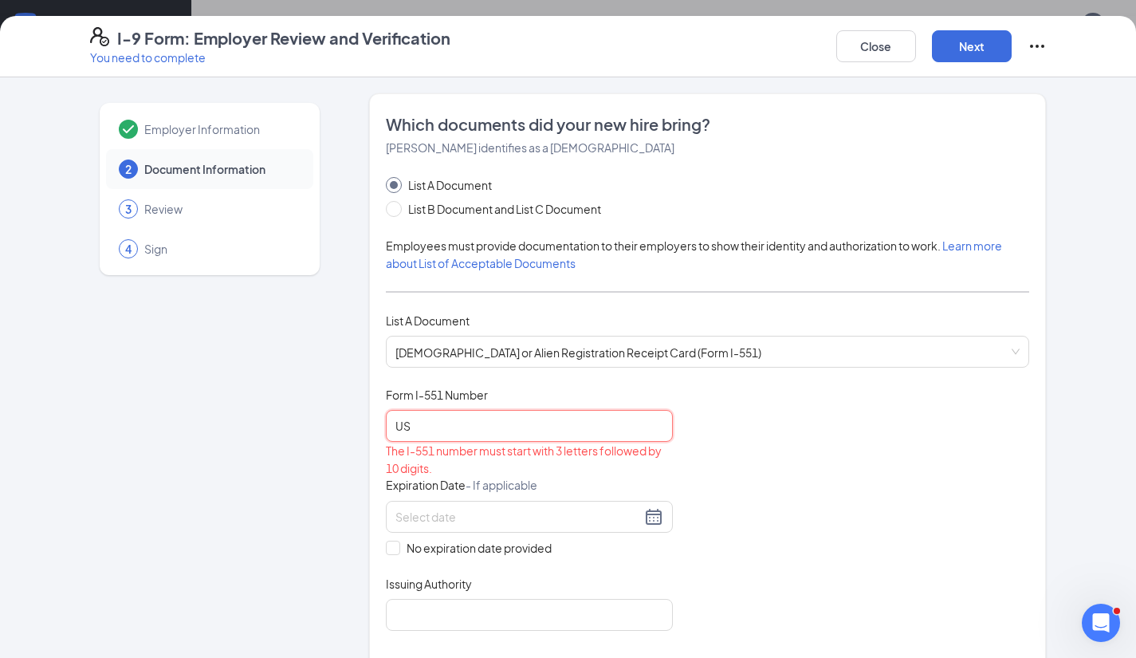
type input "U"
click at [423, 433] on input "IOE" at bounding box center [529, 426] width 287 height 32
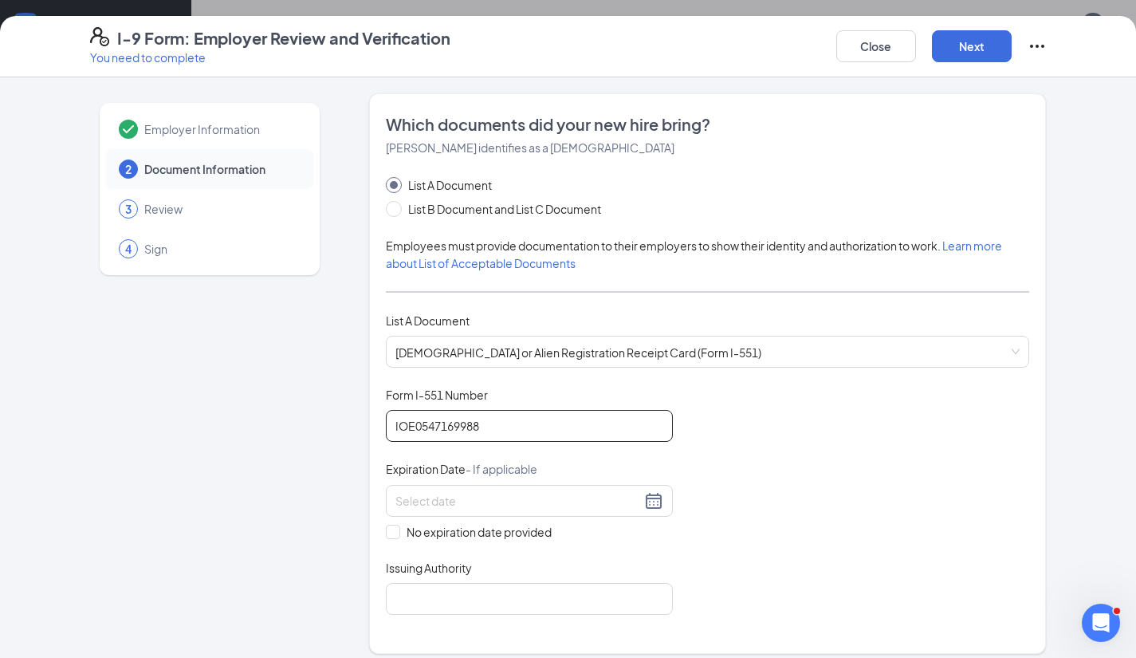
type input "IOE0547169988"
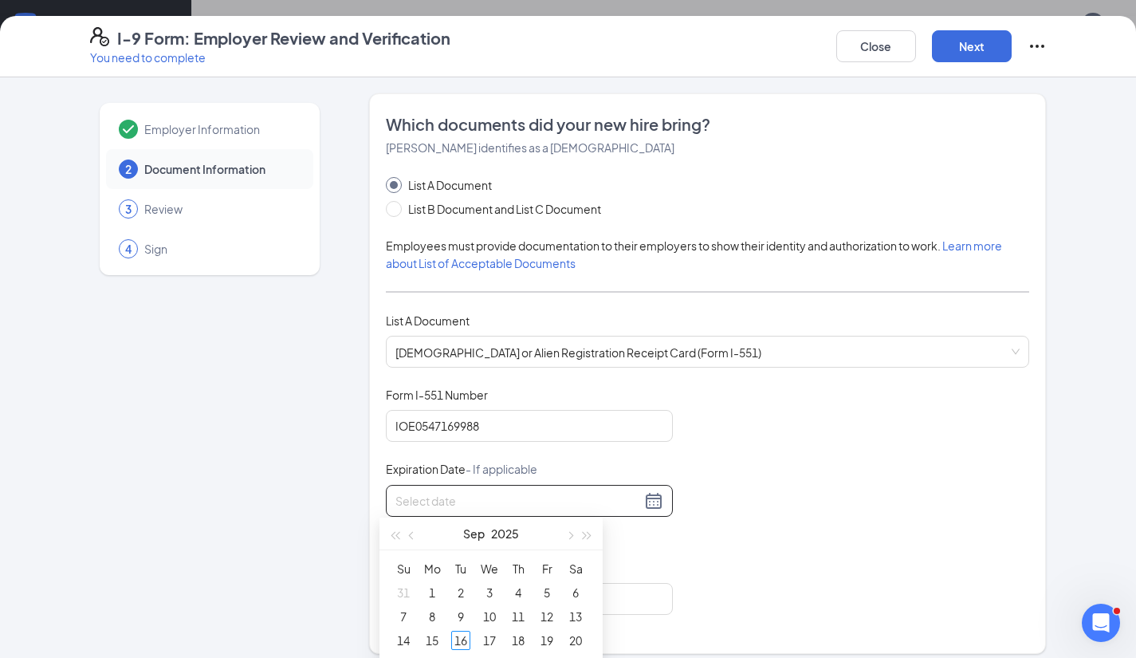
click at [405, 499] on input at bounding box center [517, 501] width 245 height 18
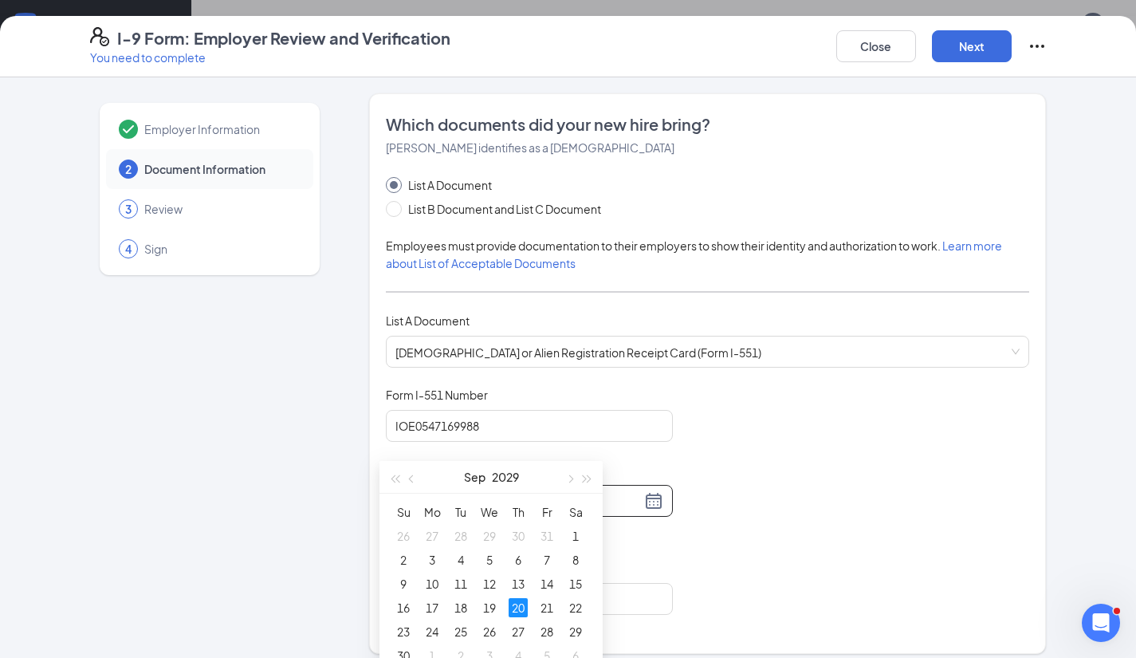
scroll to position [57, 0]
click at [519, 604] on div "20" at bounding box center [517, 606] width 19 height 19
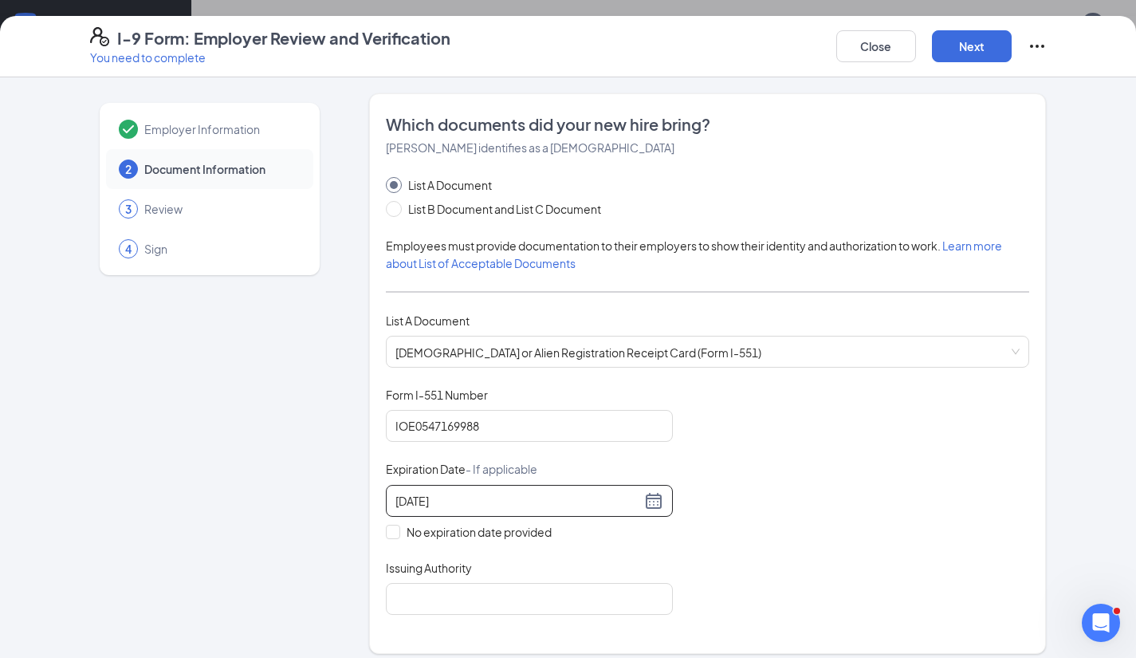
type input "[DATE]"
click at [503, 598] on input "Issuing Authority" at bounding box center [529, 599] width 287 height 32
type input "[DEMOGRAPHIC_DATA] and Immigration Services"
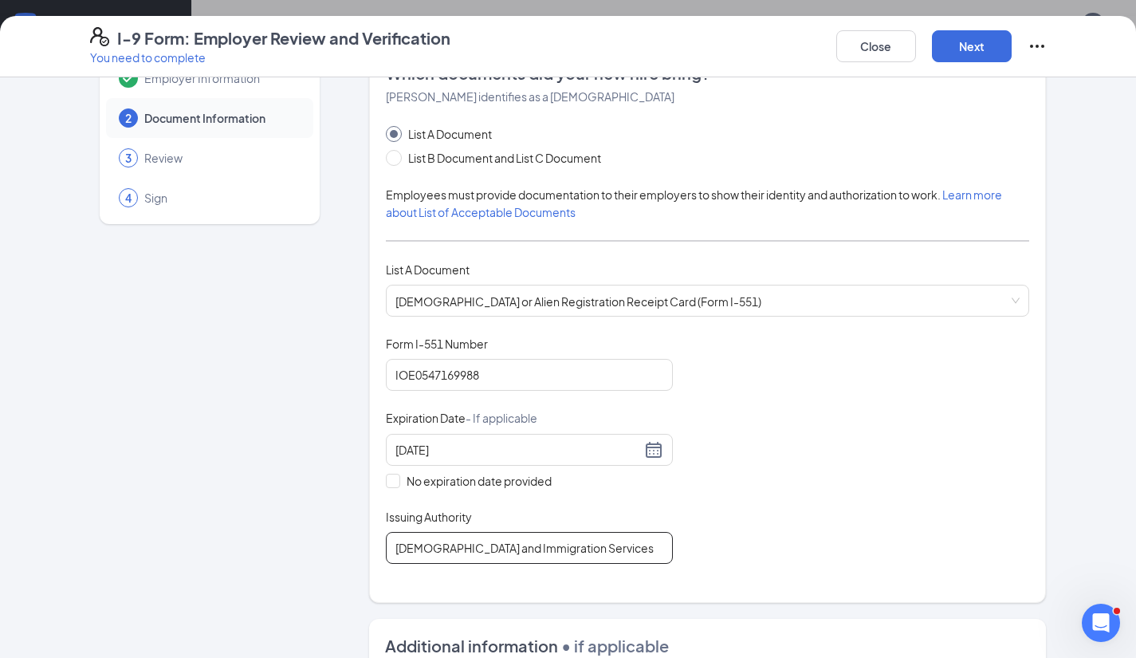
scroll to position [0, 0]
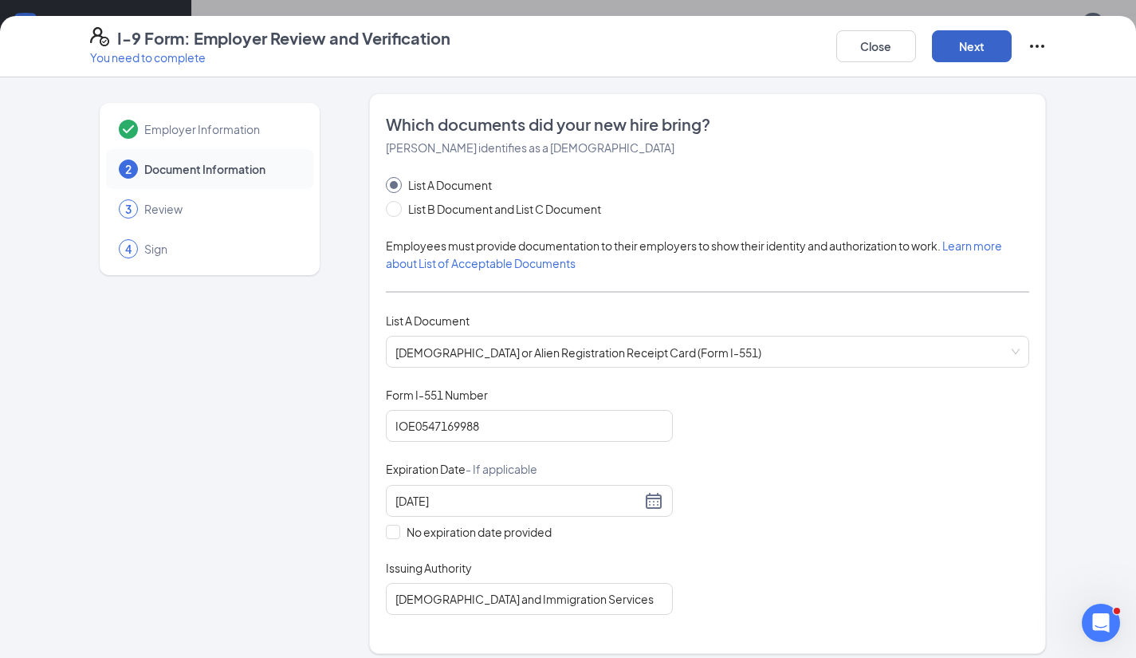
click at [979, 41] on button "Next" at bounding box center [972, 46] width 80 height 32
click at [962, 43] on button "Next" at bounding box center [972, 46] width 80 height 32
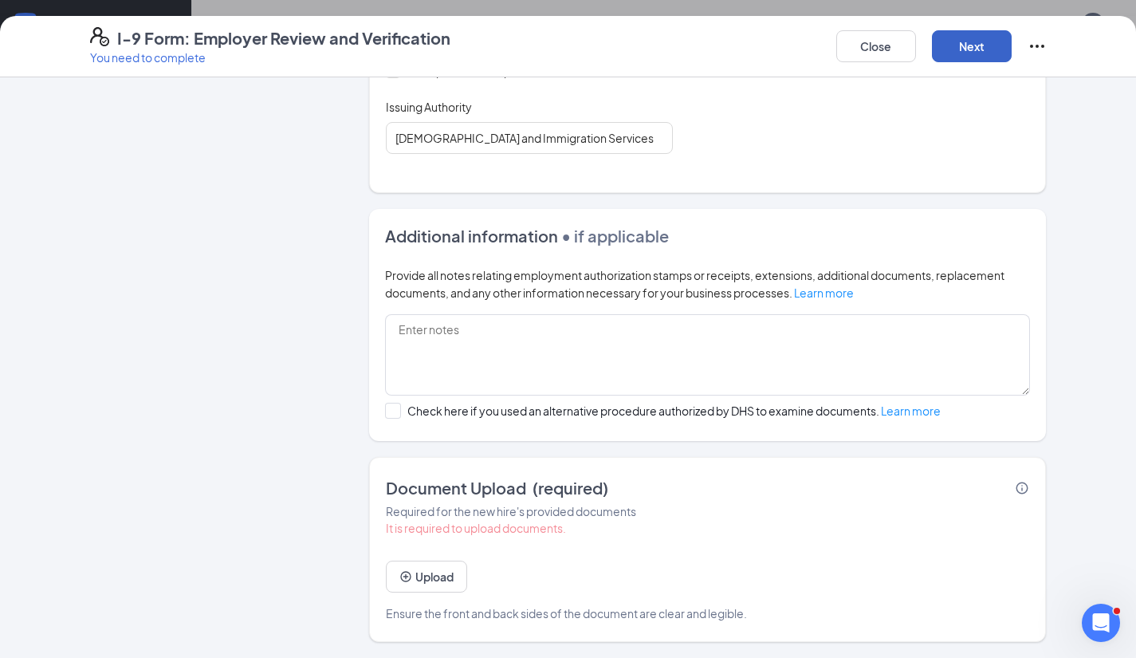
scroll to position [465, 0]
click at [426, 586] on button "Upload" at bounding box center [426, 576] width 81 height 32
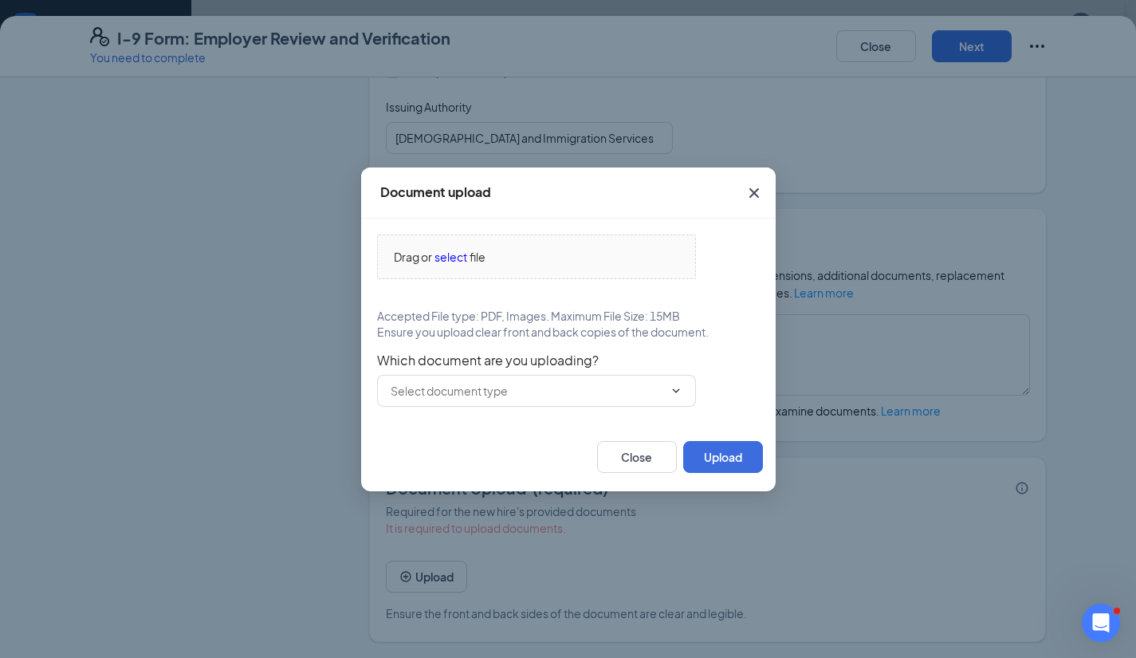
click at [447, 253] on span "select" at bounding box center [450, 257] width 33 height 18
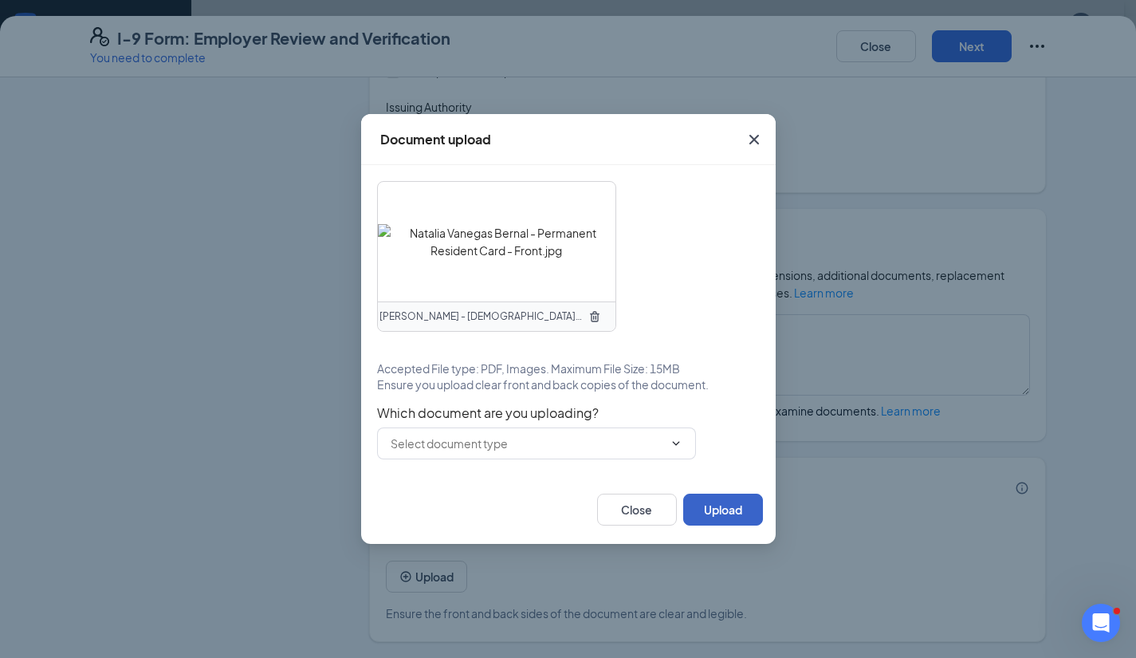
click at [716, 508] on button "Upload" at bounding box center [723, 509] width 80 height 32
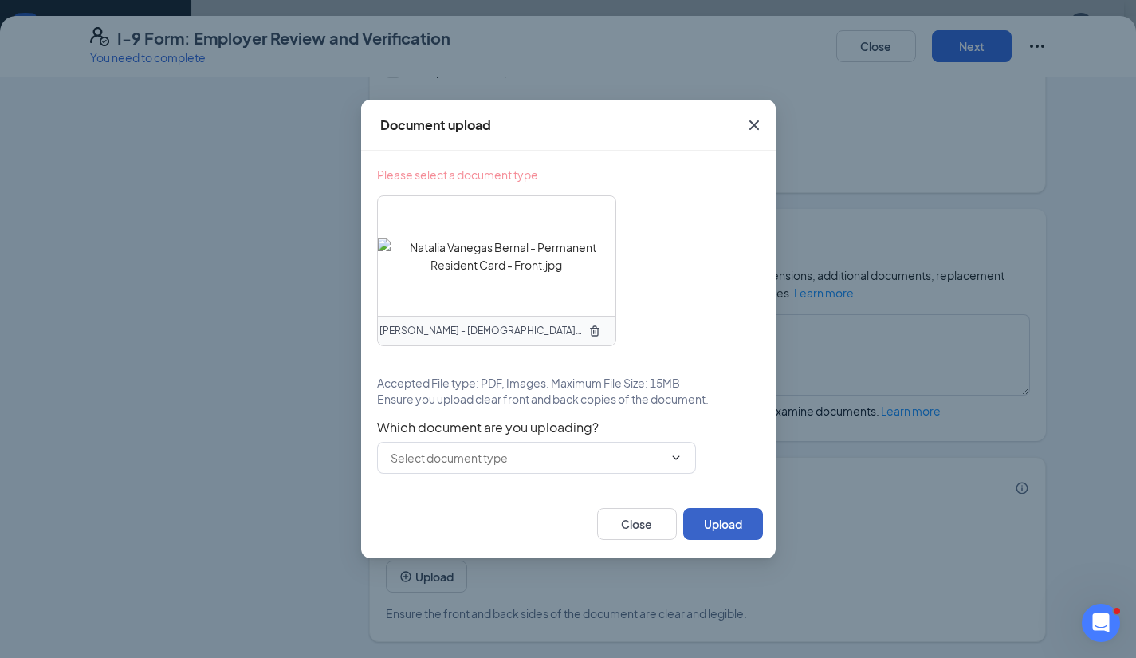
click at [715, 515] on button "Upload" at bounding box center [723, 524] width 80 height 32
click at [715, 518] on button "Upload" at bounding box center [723, 524] width 80 height 32
click at [675, 454] on icon "ChevronDown" at bounding box center [675, 457] width 13 height 13
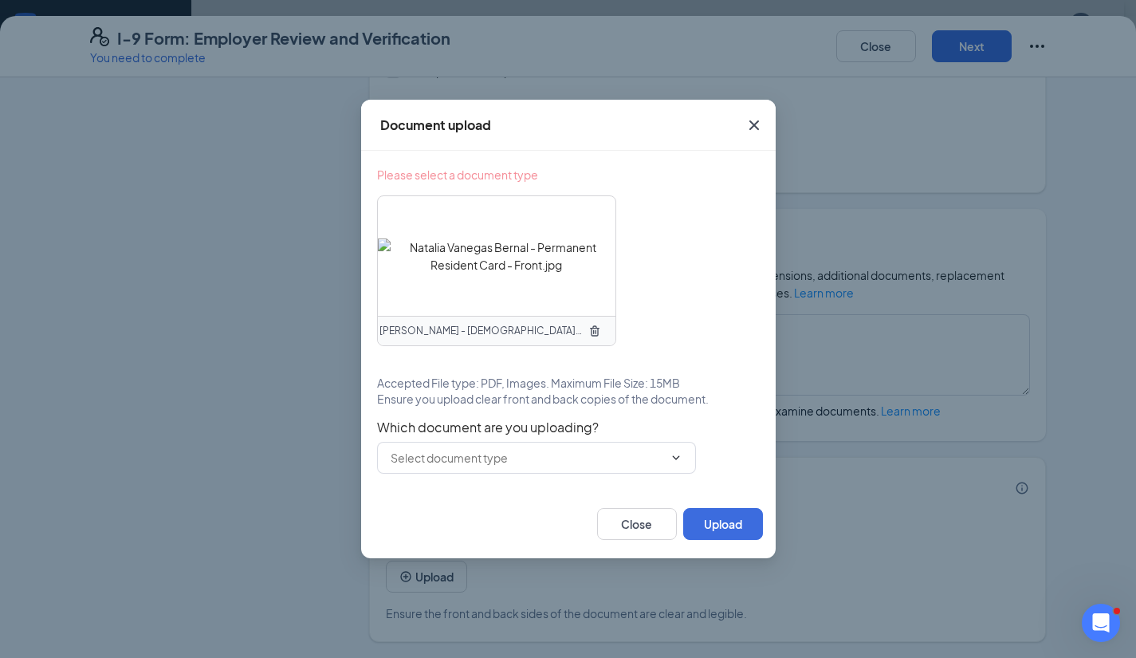
drag, startPoint x: 672, startPoint y: 455, endPoint x: 607, endPoint y: 467, distance: 66.4
click at [607, 467] on span at bounding box center [536, 458] width 319 height 32
click at [477, 450] on input "text" at bounding box center [527, 458] width 273 height 18
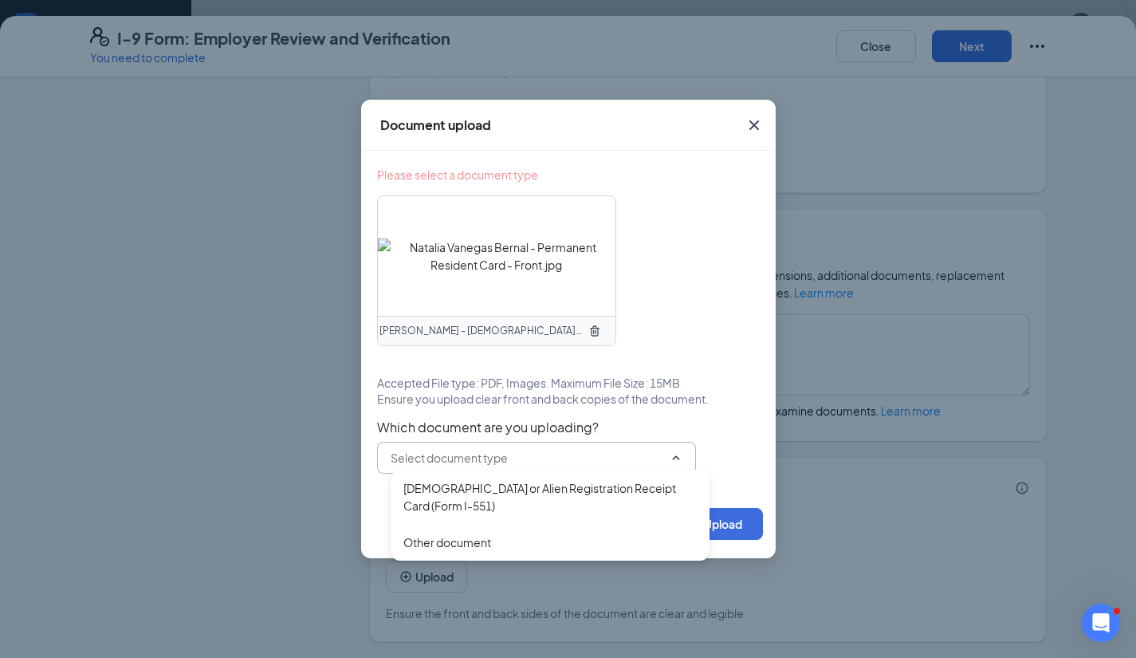
click at [477, 450] on input "text" at bounding box center [527, 458] width 273 height 18
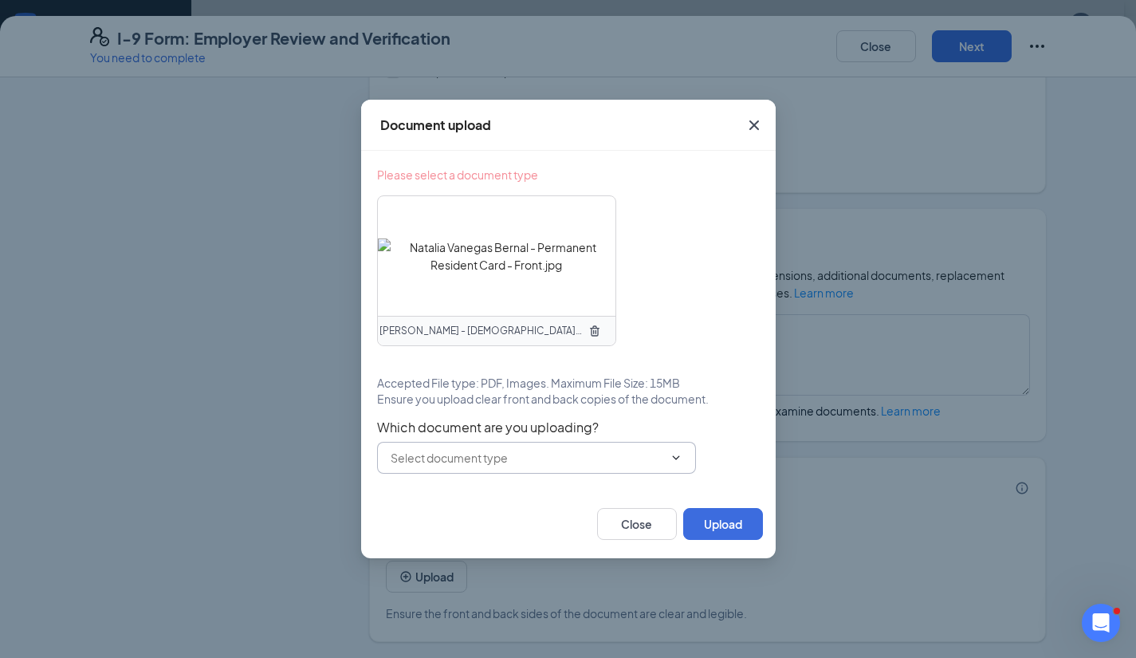
click at [477, 450] on input "text" at bounding box center [527, 458] width 273 height 18
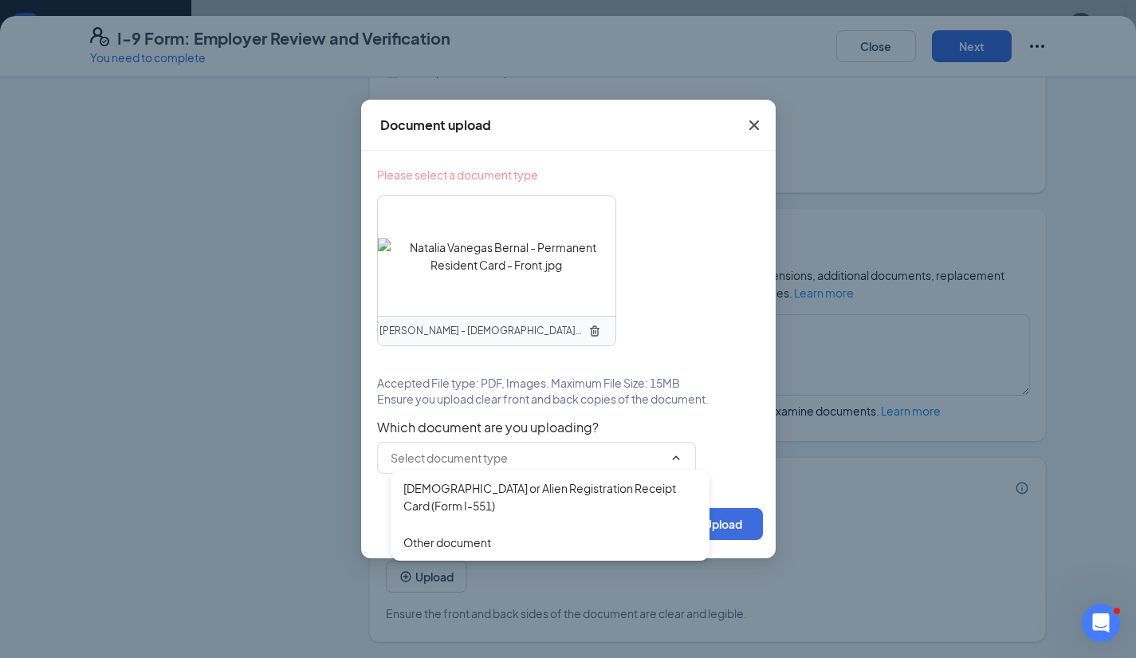
click at [465, 497] on div "[DEMOGRAPHIC_DATA] or Alien Registration Receipt Card (Form I-551)" at bounding box center [549, 496] width 293 height 35
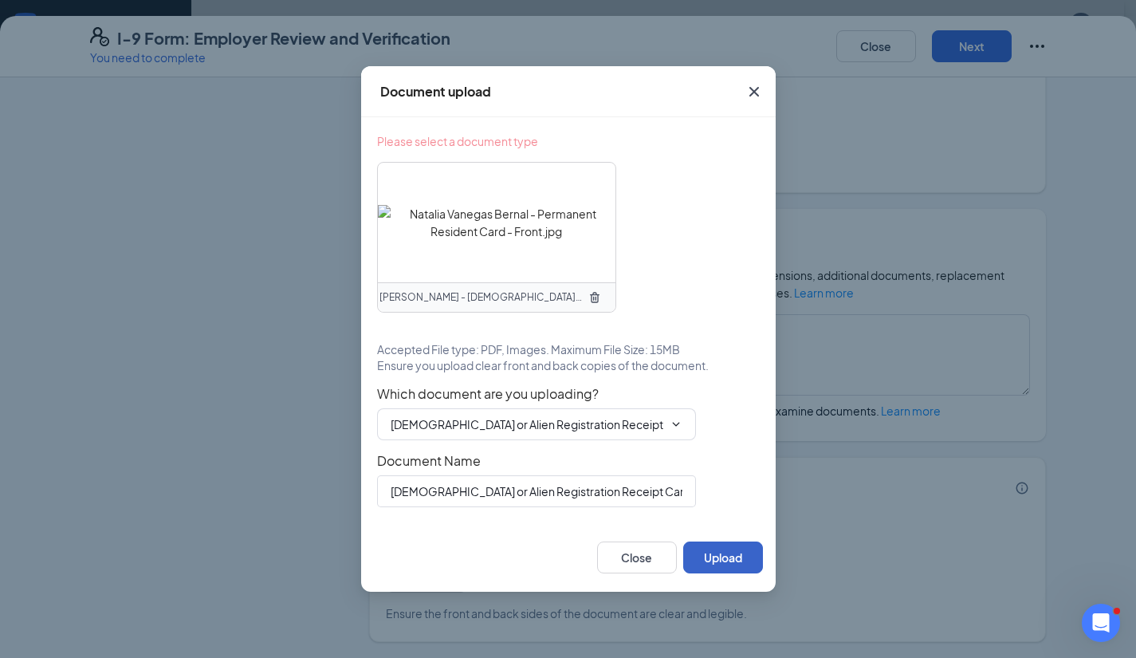
click at [728, 544] on button "Upload" at bounding box center [723, 557] width 80 height 32
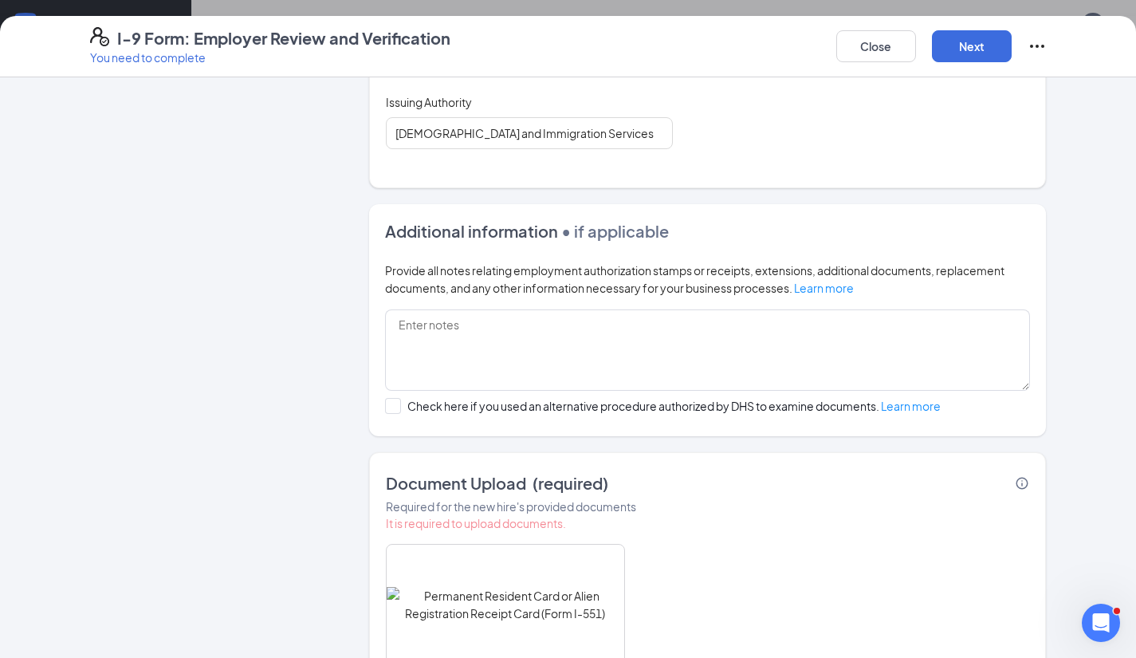
scroll to position [616, 0]
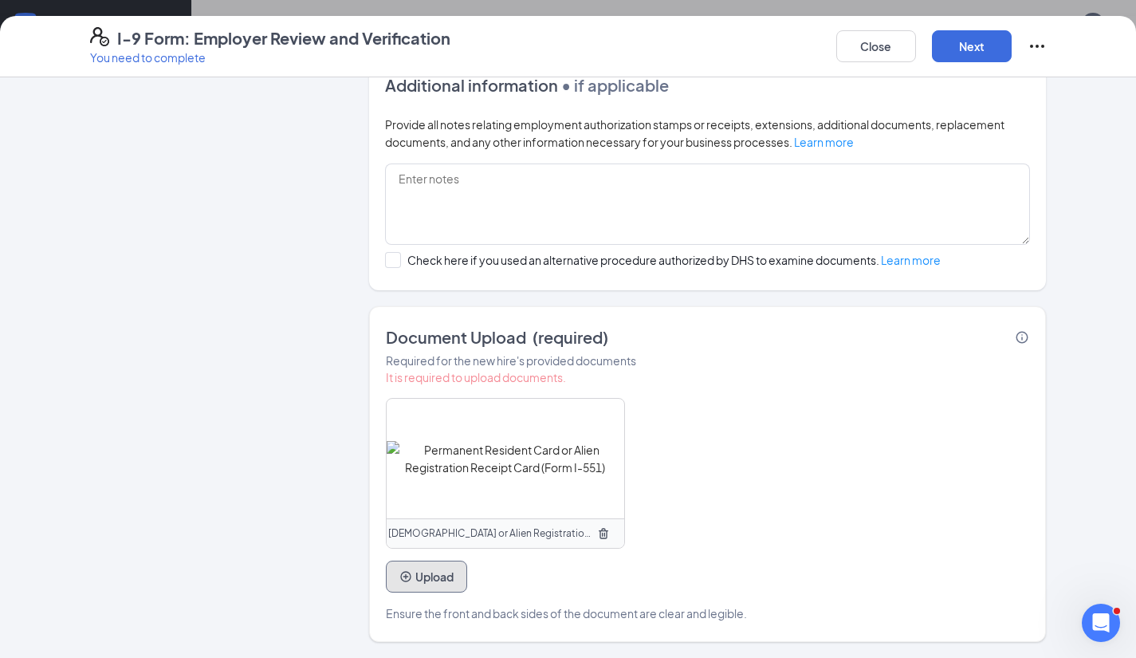
click at [407, 579] on button "Upload" at bounding box center [426, 576] width 81 height 32
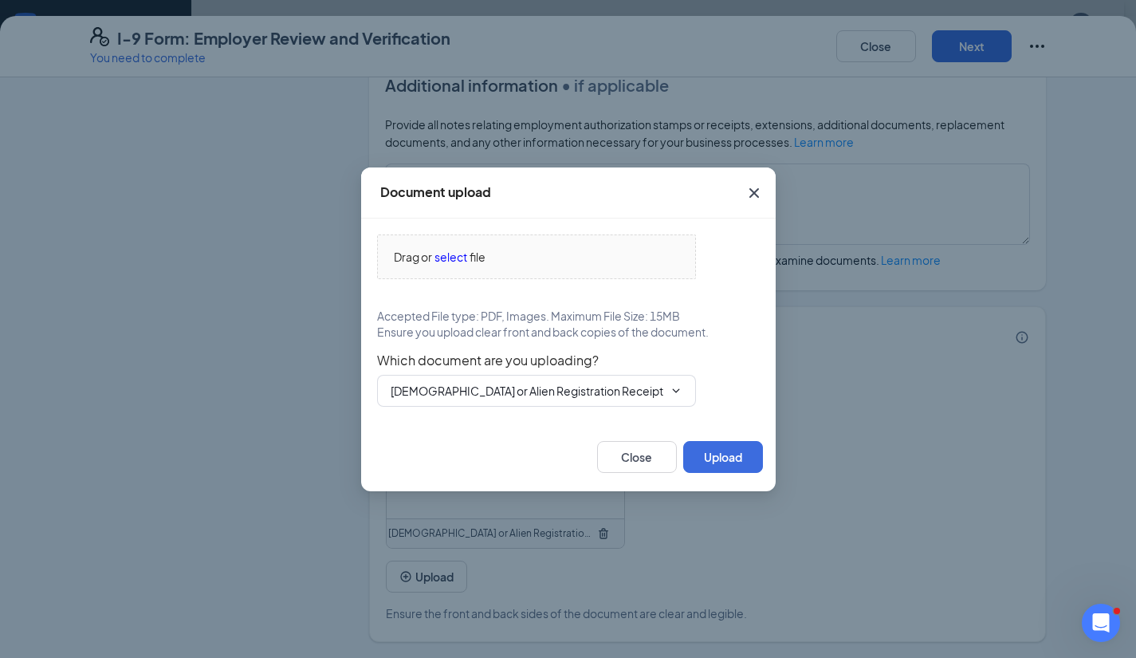
click at [454, 250] on span "select" at bounding box center [450, 257] width 33 height 18
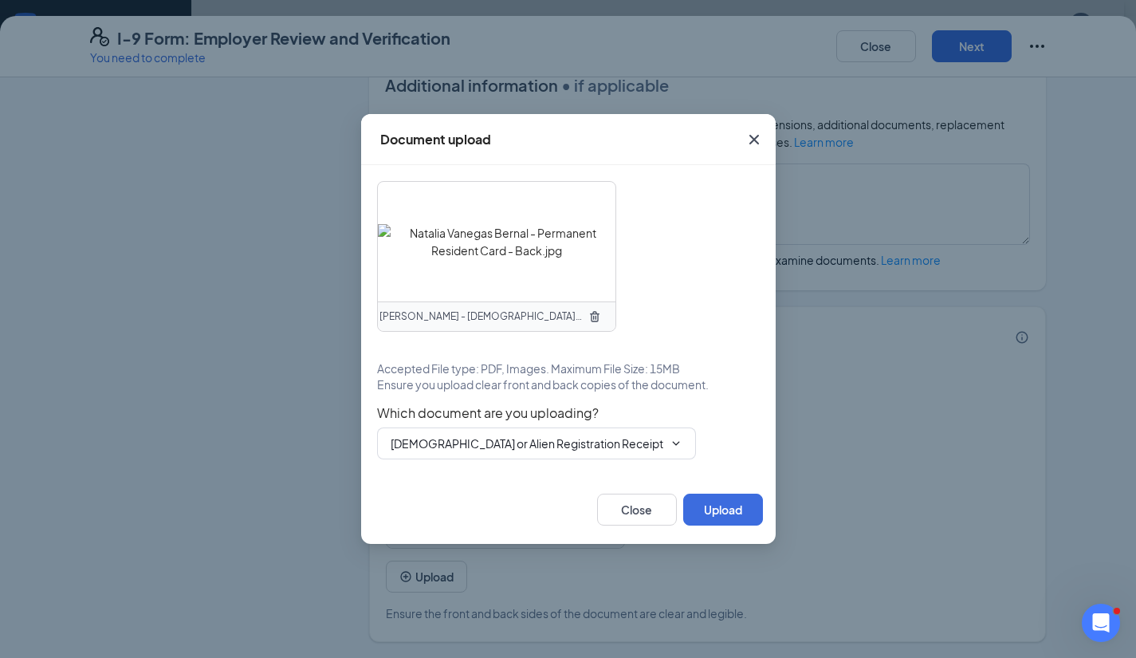
click at [671, 445] on icon "ChevronDown" at bounding box center [675, 443] width 13 height 13
click at [676, 445] on icon "ChevronDown" at bounding box center [675, 443] width 7 height 4
click at [675, 439] on icon "ChevronDown" at bounding box center [675, 443] width 13 height 13
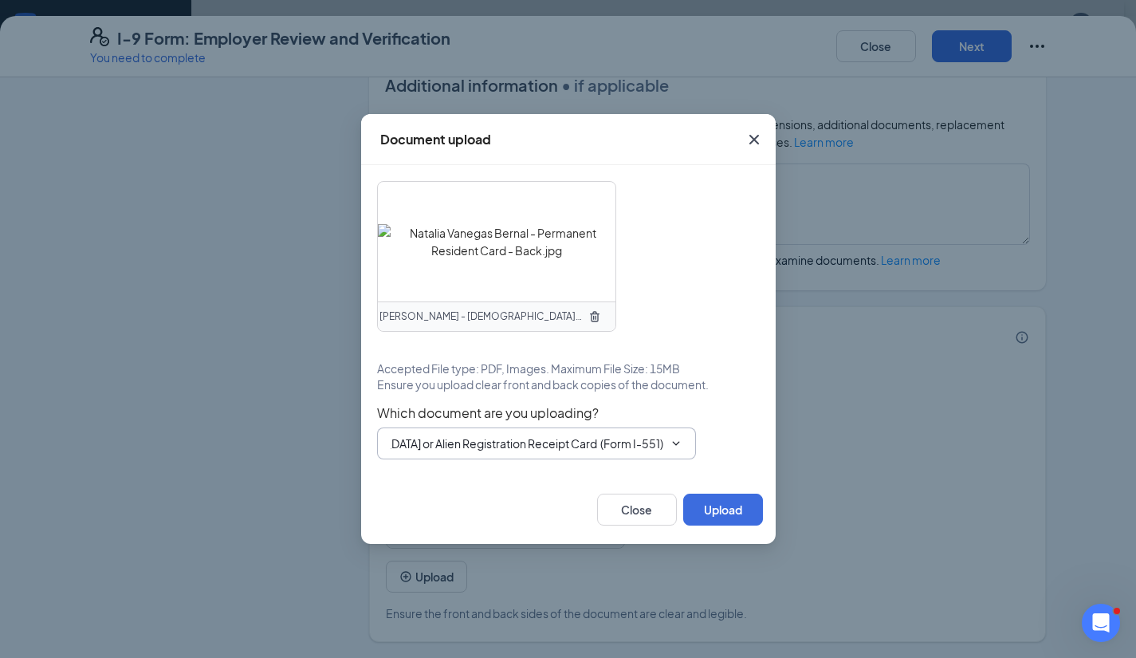
scroll to position [218, 0]
drag, startPoint x: 616, startPoint y: 438, endPoint x: 560, endPoint y: 438, distance: 55.8
click at [560, 438] on input "[DEMOGRAPHIC_DATA] or Alien Registration Receipt Card (Form I-551)" at bounding box center [527, 443] width 273 height 18
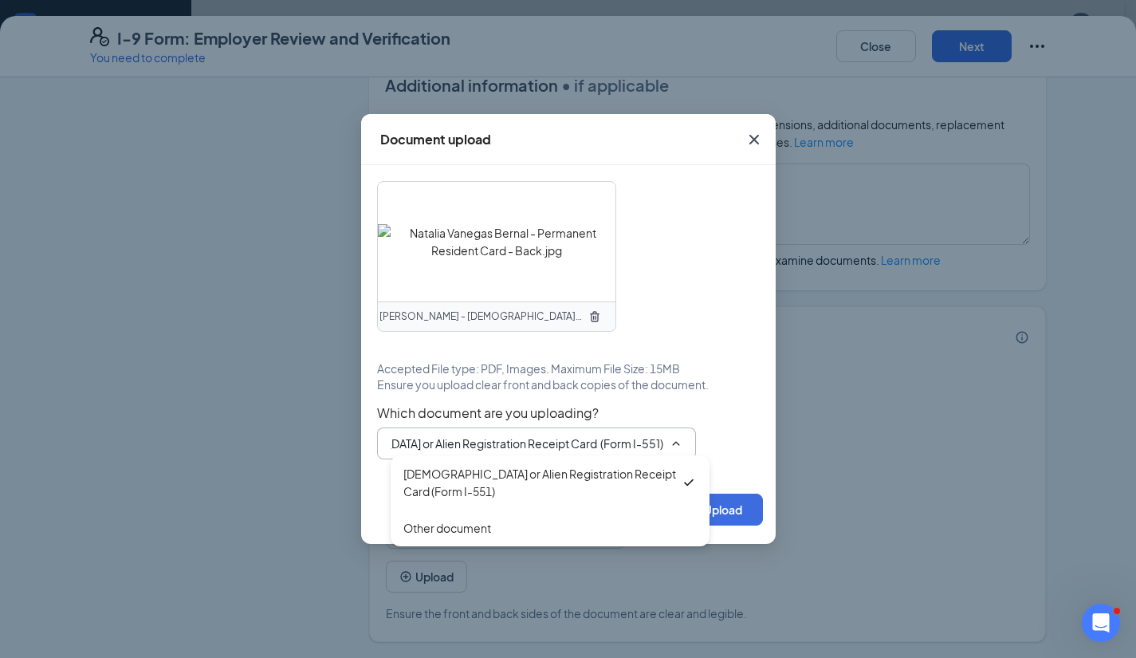
scroll to position [0, 0]
click at [477, 524] on div "Other document" at bounding box center [447, 528] width 88 height 18
type input "Other document"
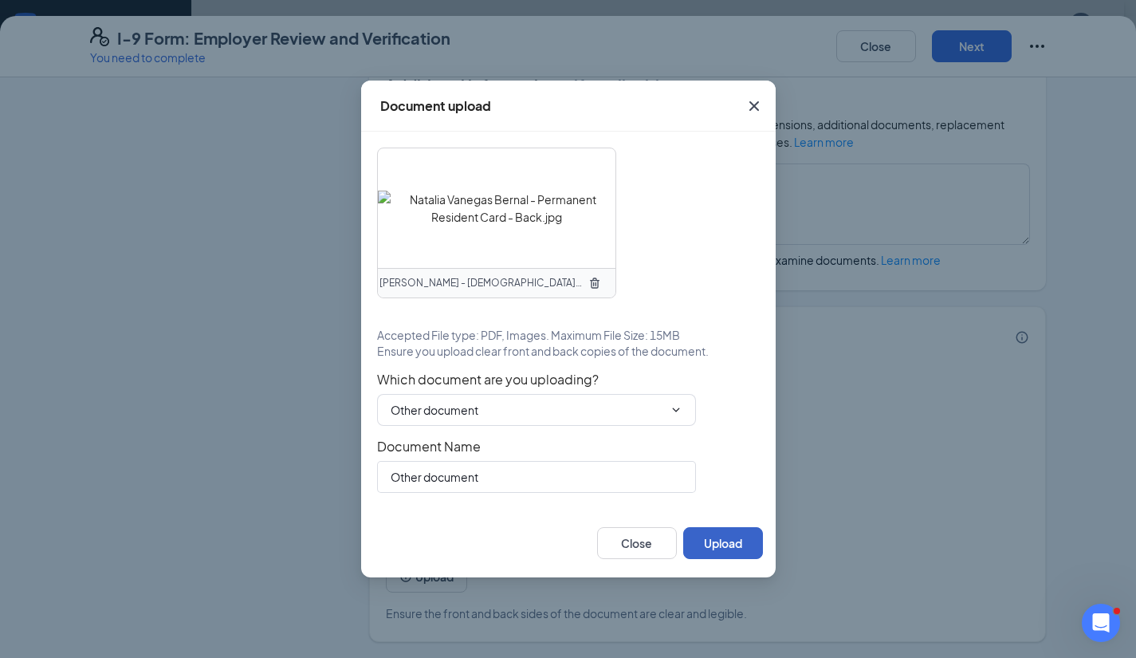
click at [732, 536] on button "Upload" at bounding box center [723, 543] width 80 height 32
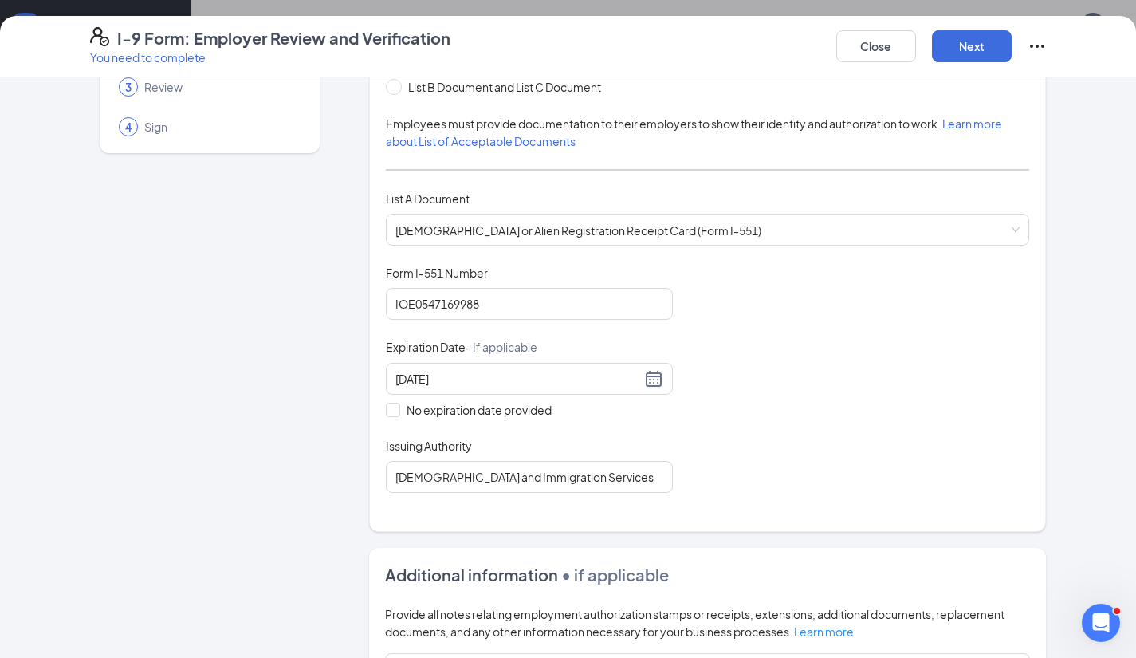
scroll to position [120, 0]
click at [968, 37] on button "Next" at bounding box center [972, 46] width 80 height 32
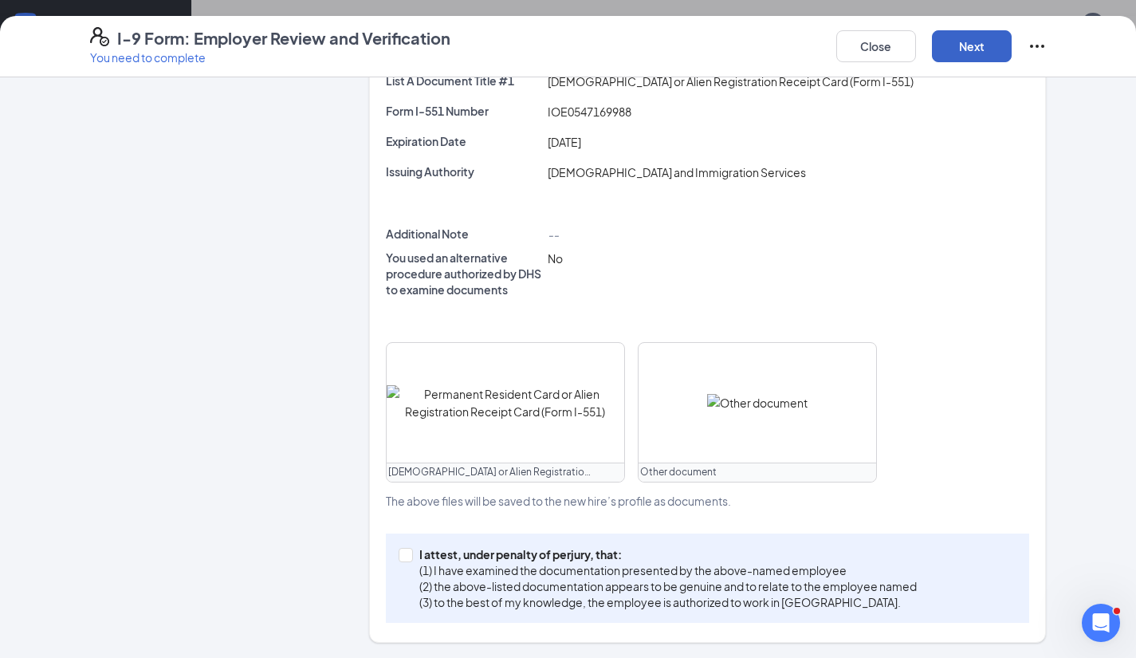
scroll to position [269, 0]
click at [402, 557] on input "I attest, under penalty of [PERSON_NAME], that: (1) I have examined the documen…" at bounding box center [404, 553] width 11 height 11
checkbox input "true"
click at [971, 45] on button "Next" at bounding box center [972, 46] width 80 height 32
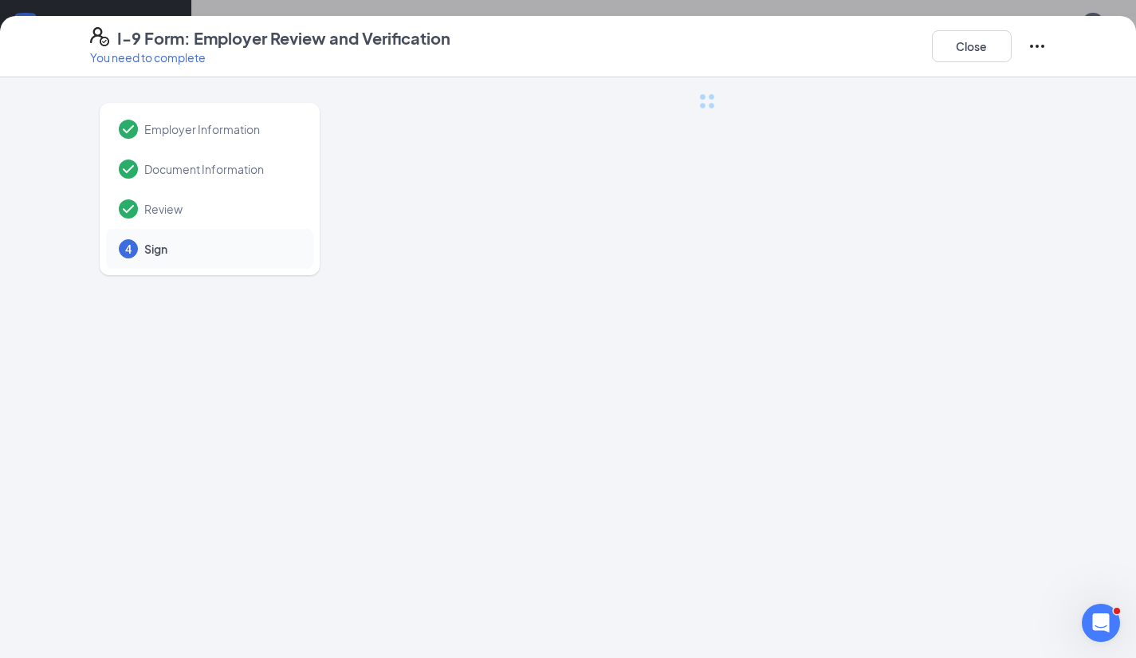
scroll to position [0, 0]
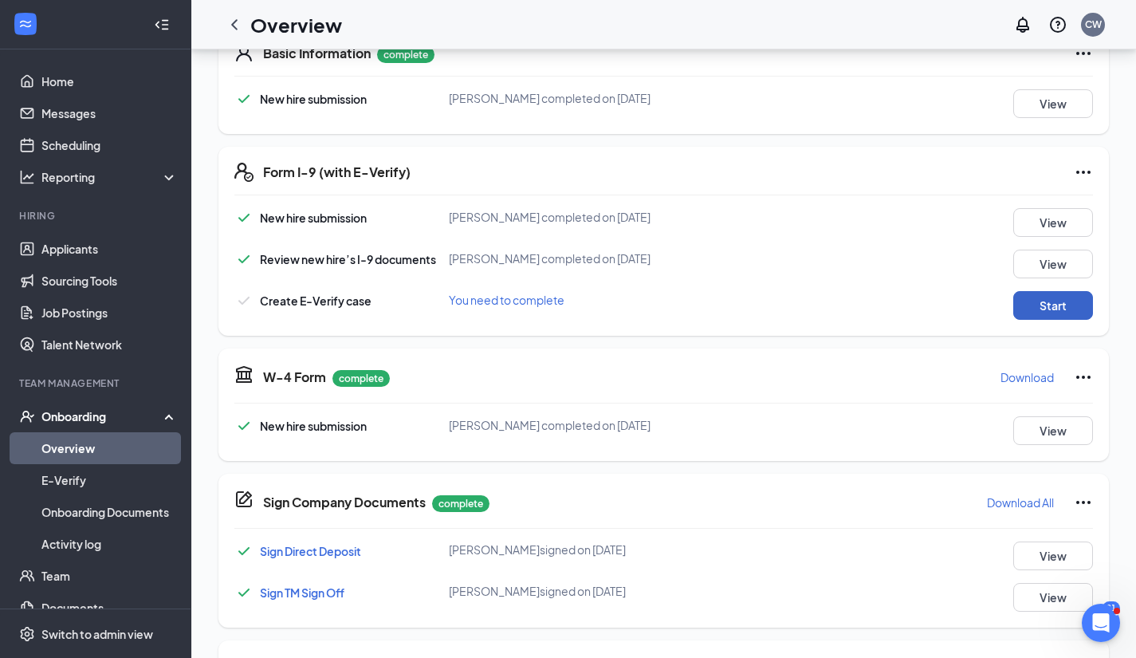
click at [1033, 302] on button "Start" at bounding box center [1053, 305] width 80 height 29
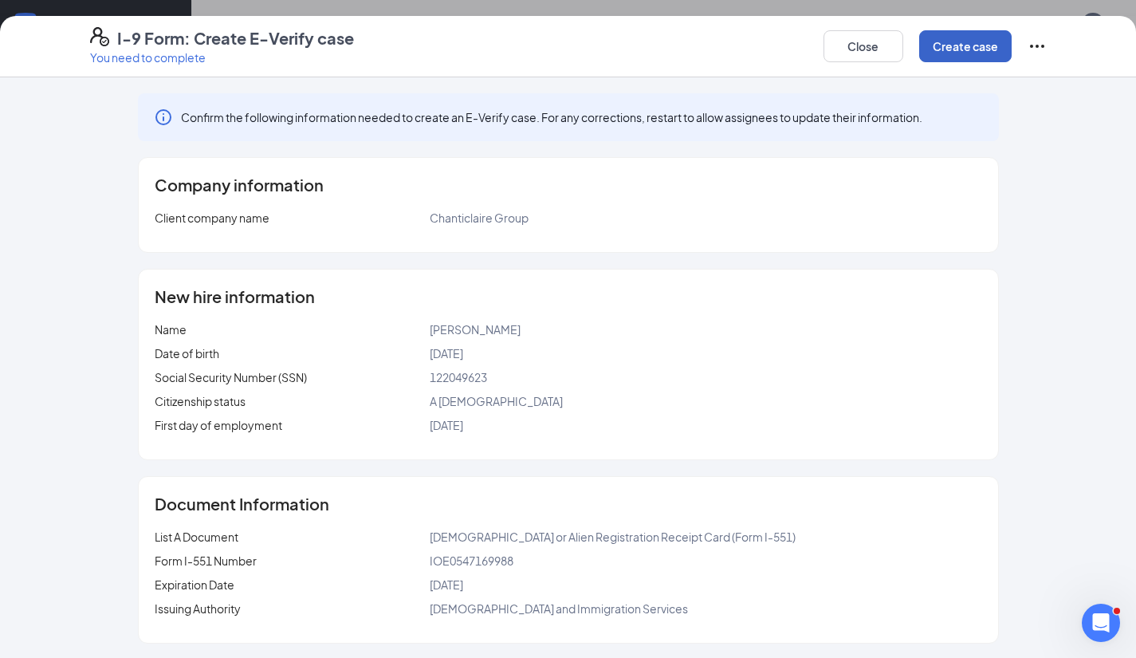
click at [954, 48] on button "Create case" at bounding box center [965, 46] width 92 height 32
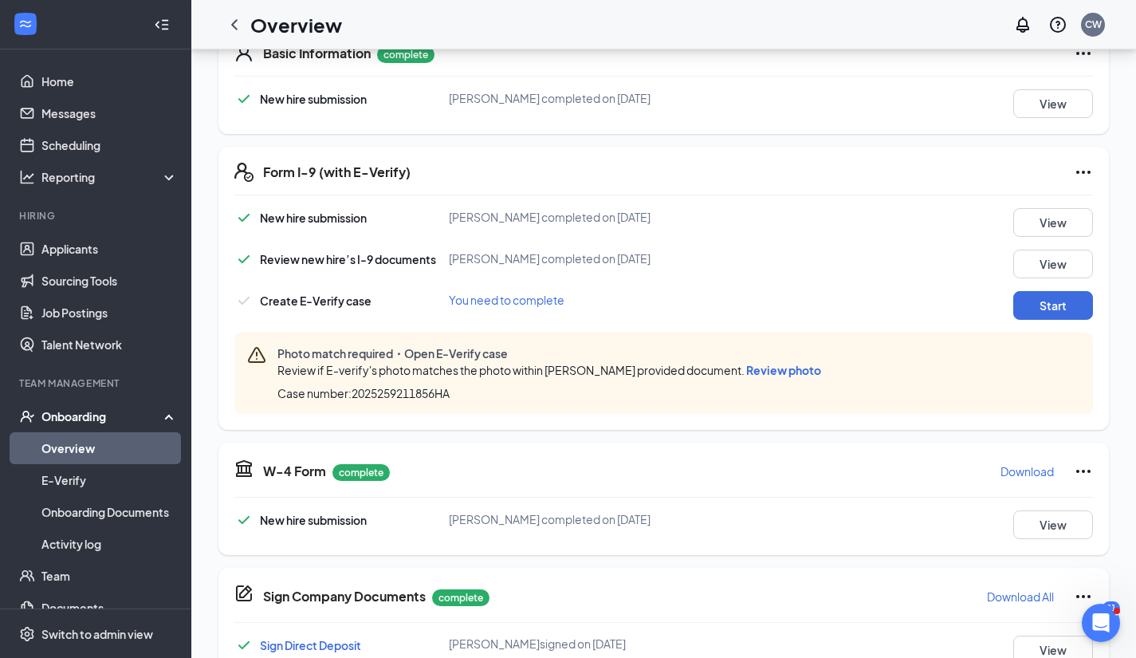
click at [773, 361] on div "Review if E-verify's photo matches the photo within [PERSON_NAME] provided docu…" at bounding box center [552, 370] width 550 height 18
click at [762, 367] on span "Review photo" at bounding box center [783, 370] width 75 height 14
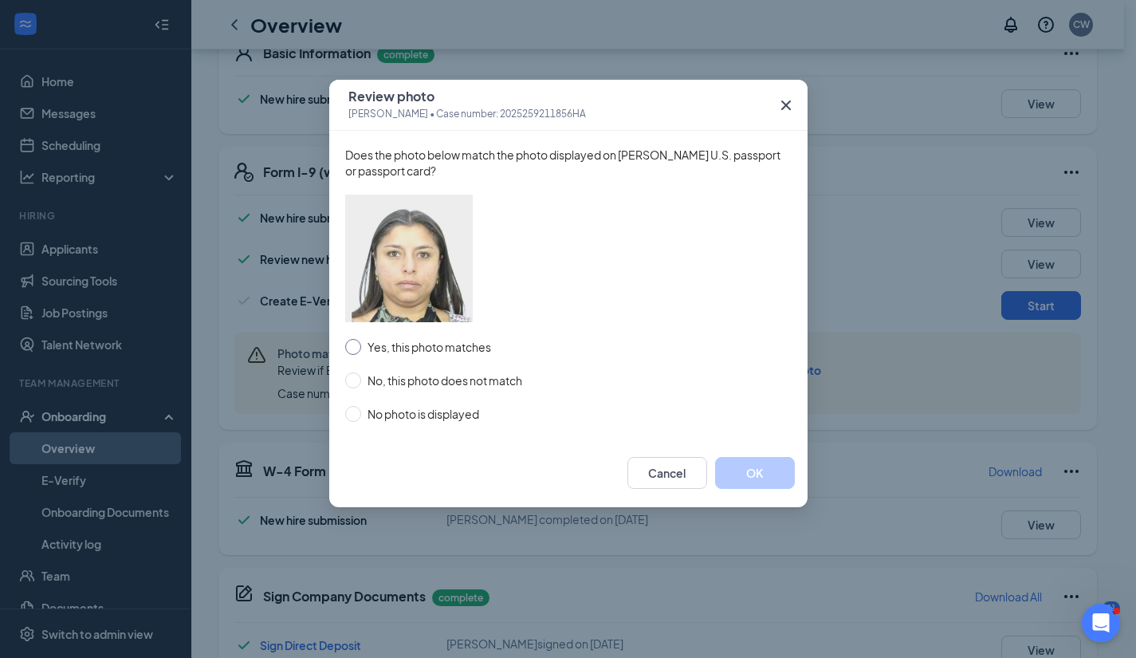
click at [355, 345] on input "Yes, this photo matches" at bounding box center [353, 347] width 16 height 16
radio input "true"
click at [749, 473] on button "OK" at bounding box center [755, 473] width 80 height 32
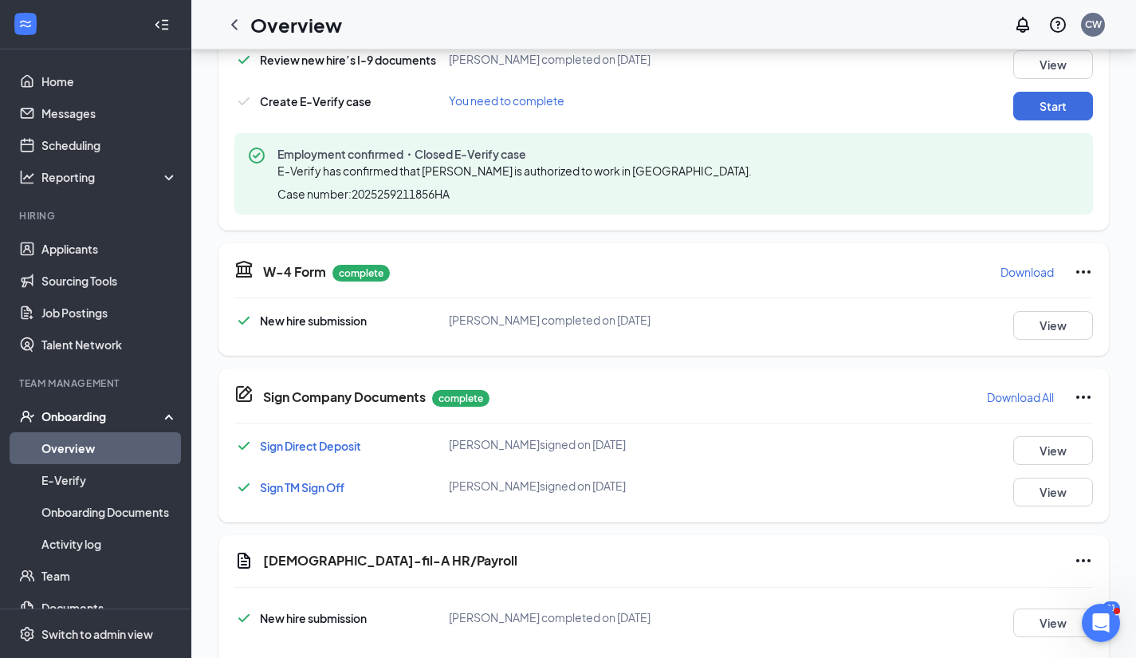
scroll to position [595, 0]
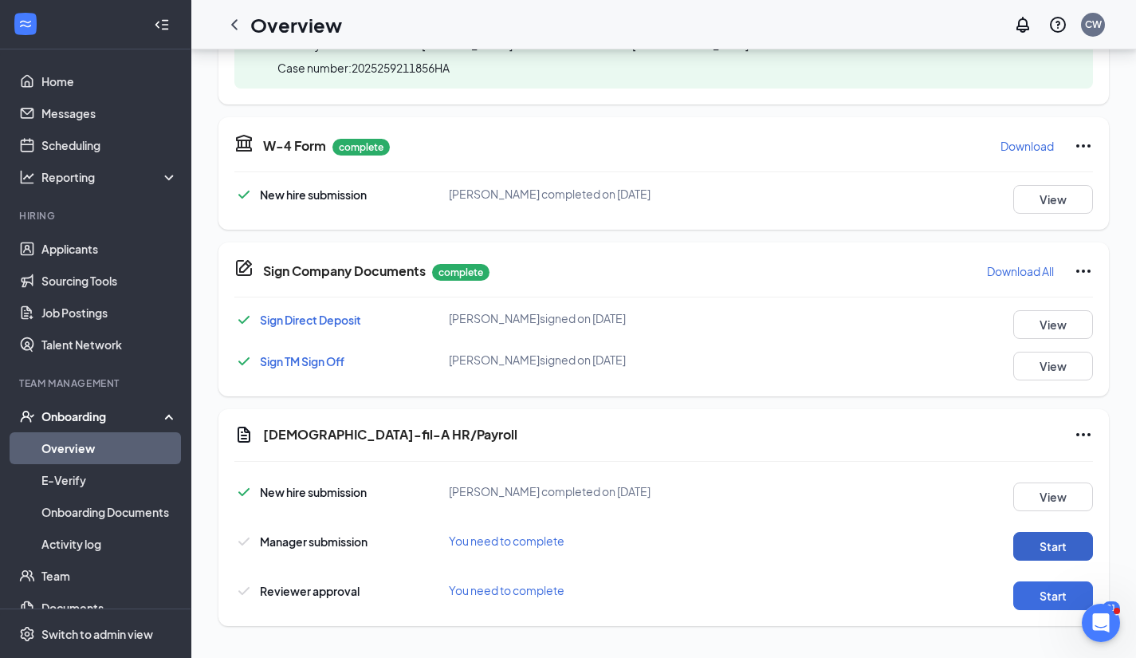
click at [1039, 536] on button "Start" at bounding box center [1053, 546] width 80 height 29
click at [1039, 590] on button "Start" at bounding box center [1053, 595] width 80 height 29
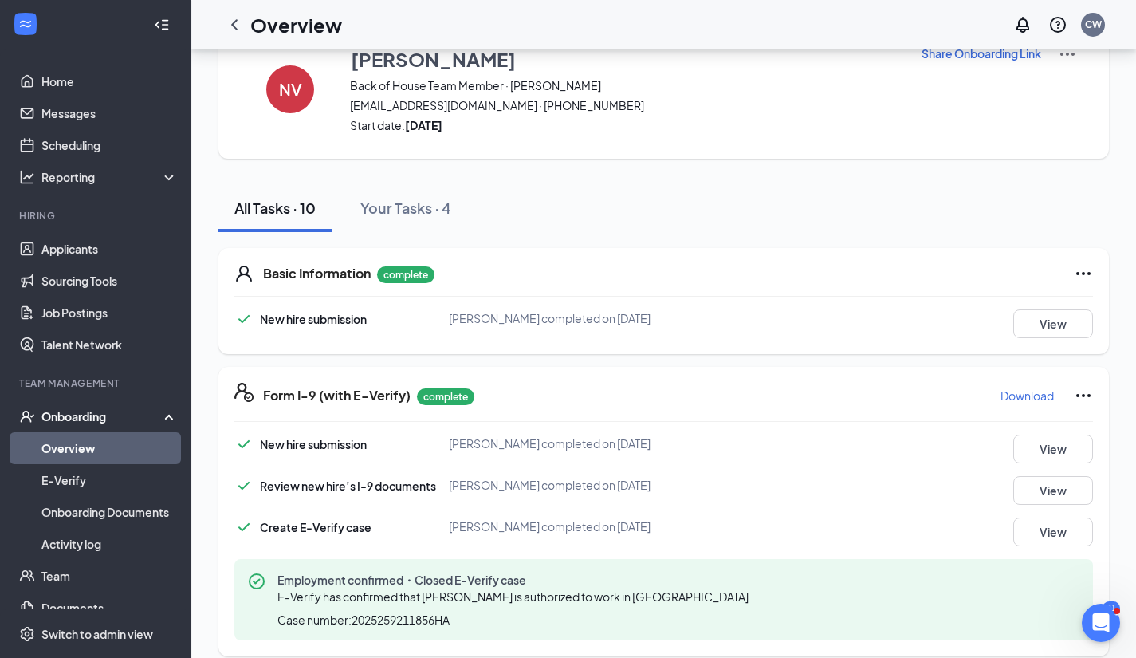
scroll to position [0, 0]
